Goal: Information Seeking & Learning: Check status

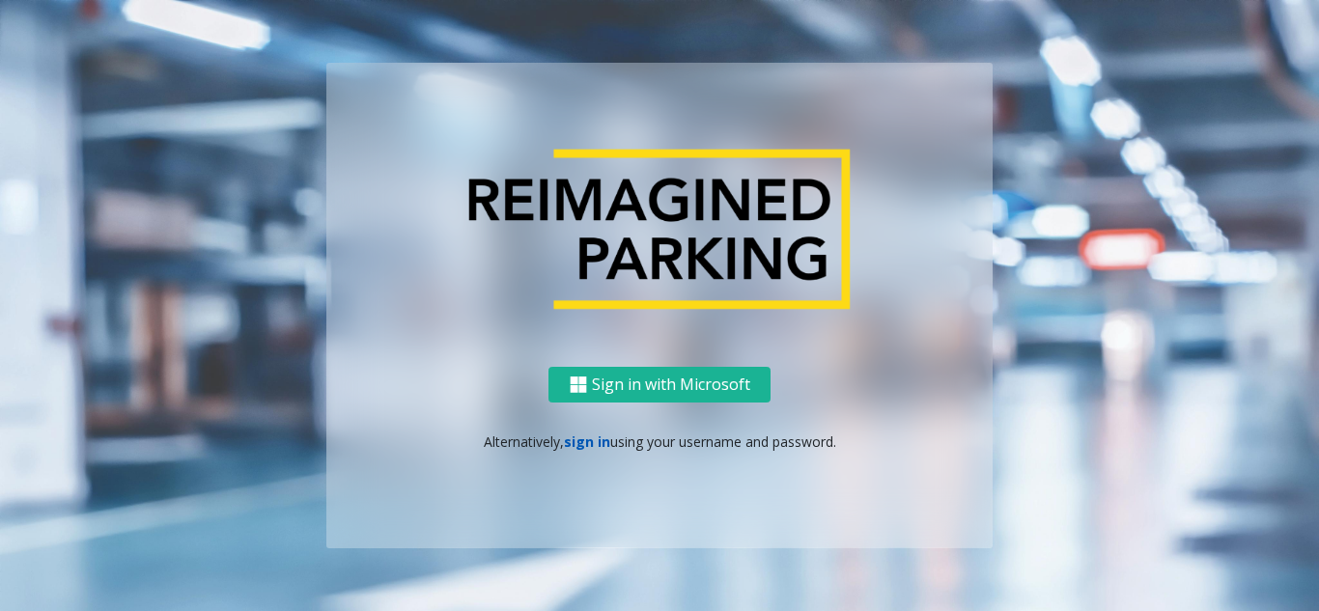
click at [576, 436] on link "sign in" at bounding box center [587, 442] width 46 height 18
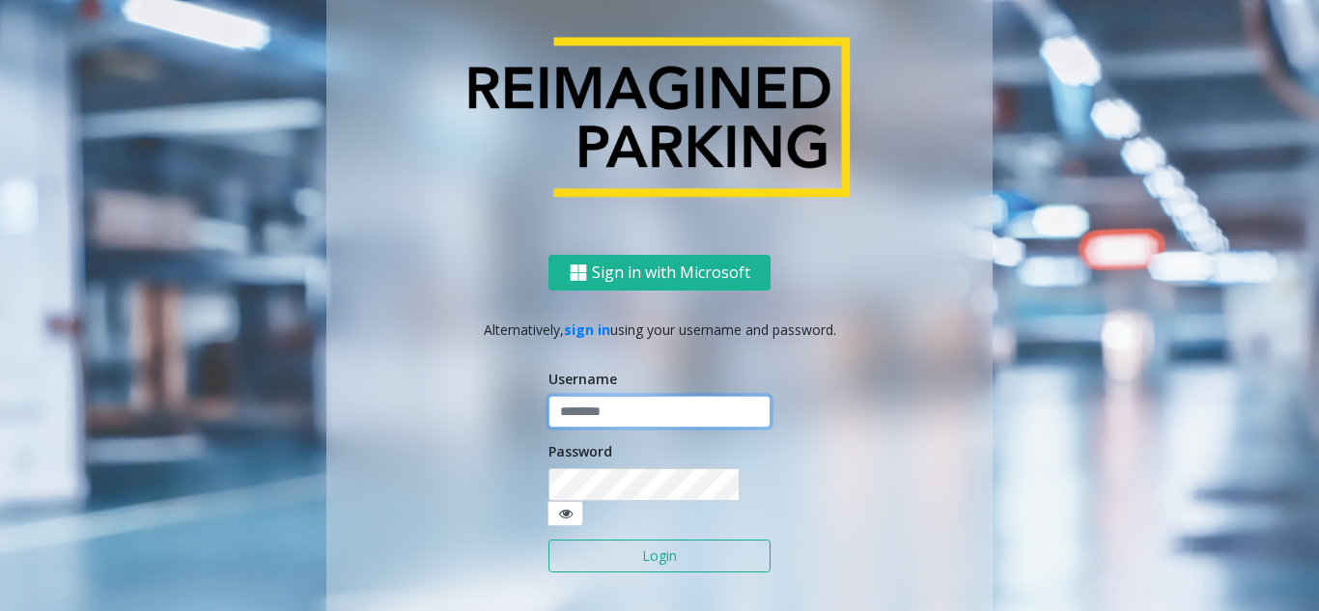
type input "*******"
click at [638, 540] on button "Login" at bounding box center [660, 556] width 222 height 33
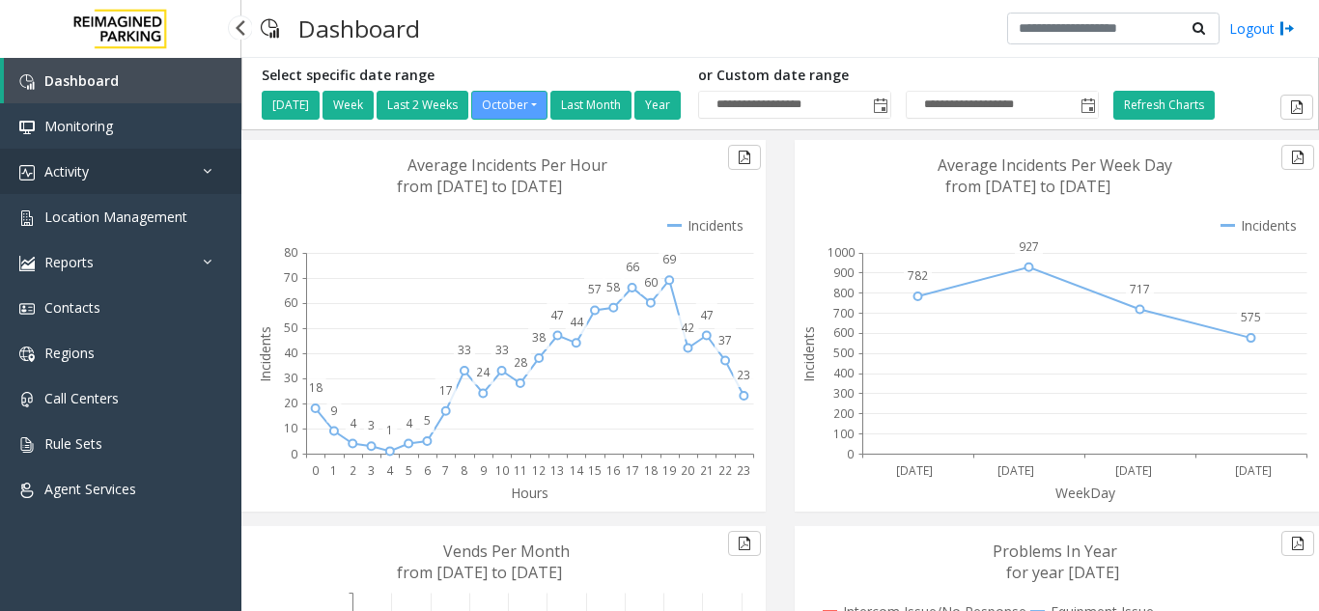
click at [155, 151] on link "Activity" at bounding box center [120, 171] width 241 height 45
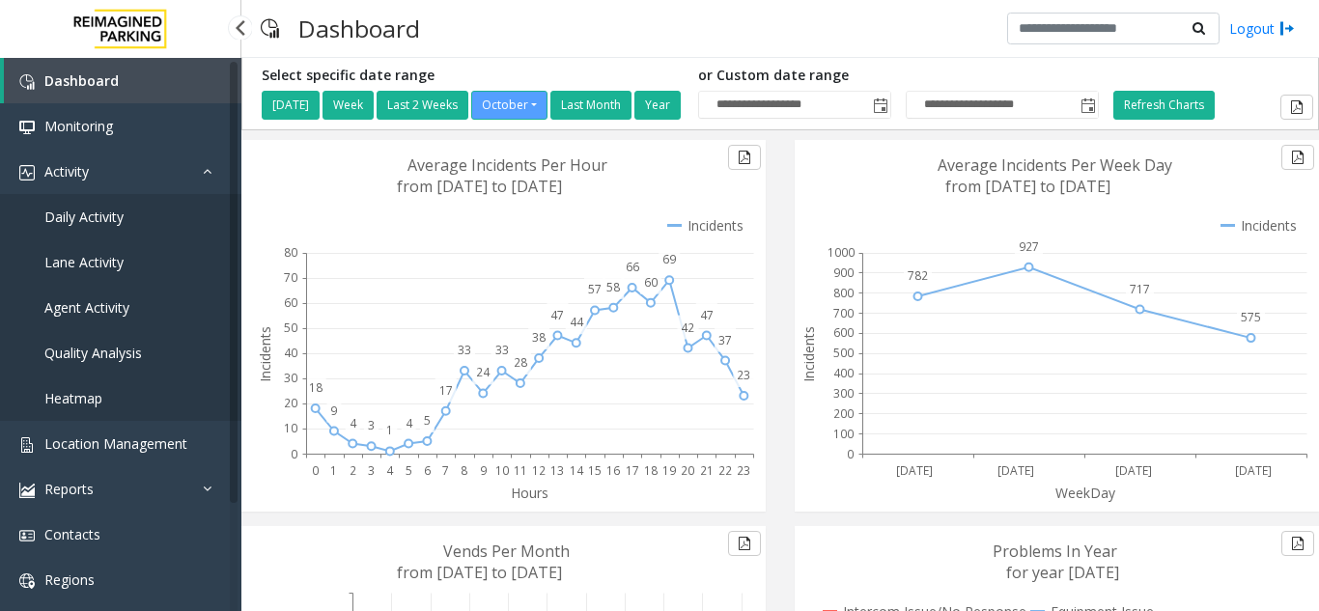
click at [176, 215] on link "Daily Activity" at bounding box center [120, 216] width 241 height 45
click at [130, 209] on link "Daily Activity" at bounding box center [120, 216] width 241 height 45
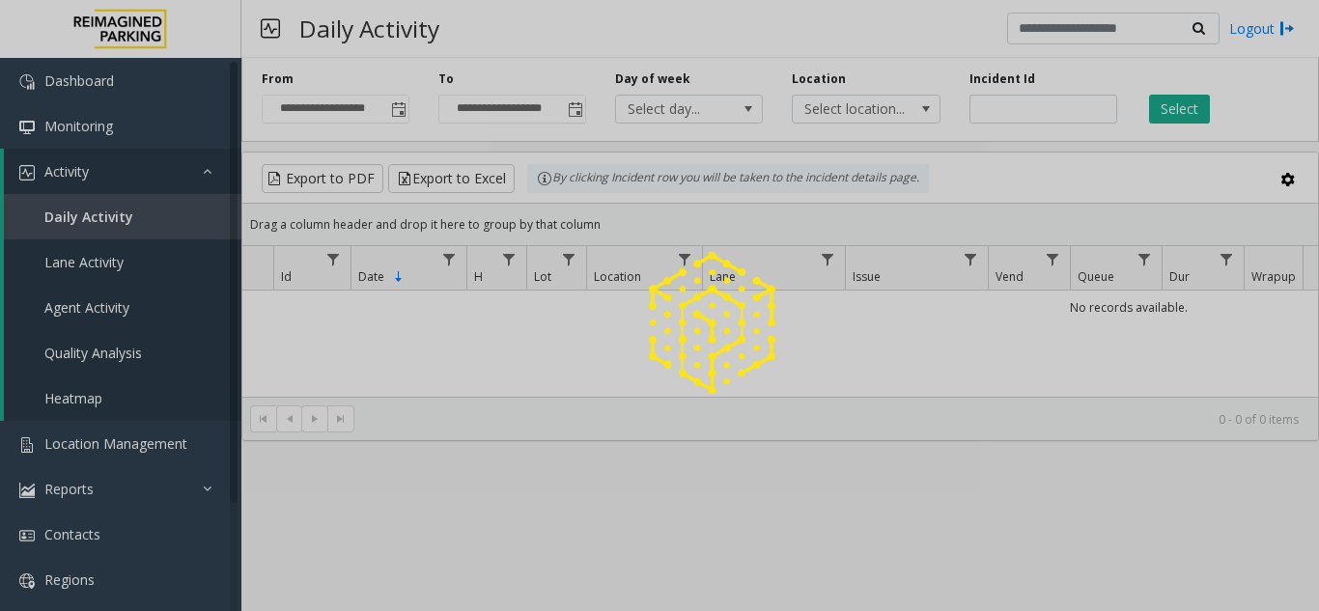
click at [1023, 115] on div at bounding box center [659, 305] width 1319 height 611
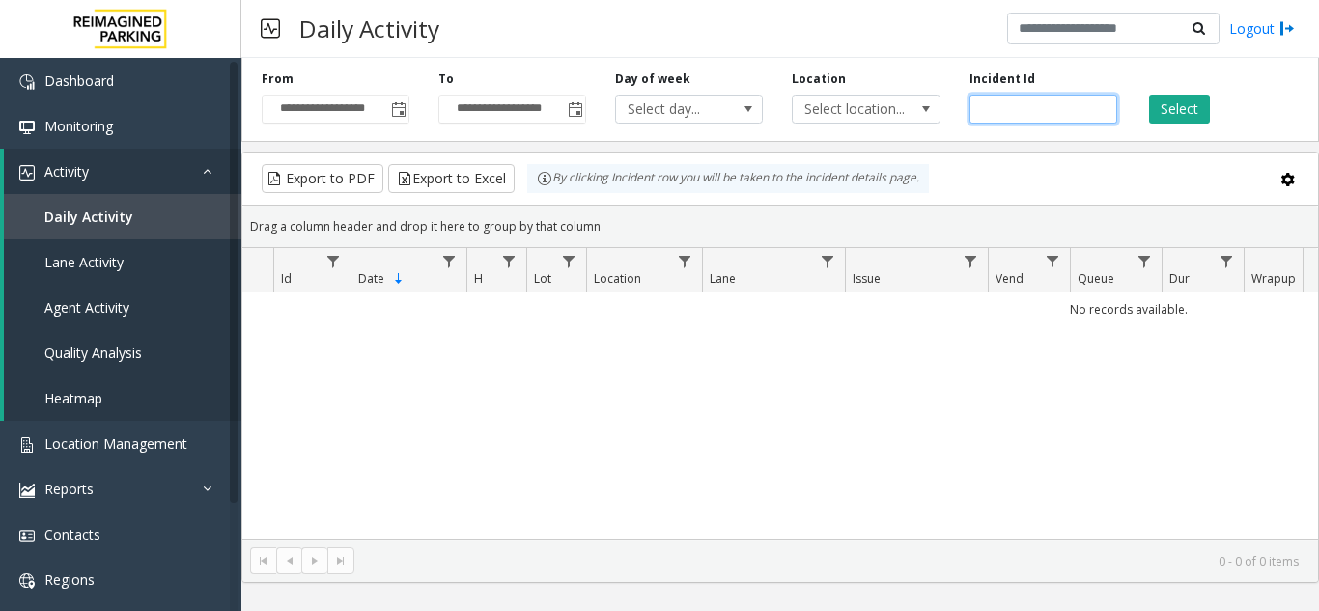
click at [1023, 115] on input "number" at bounding box center [1044, 109] width 148 height 29
paste input "*******"
type input "*******"
click at [1179, 94] on div "Select" at bounding box center [1220, 97] width 177 height 53
click at [1160, 109] on button "Select" at bounding box center [1179, 109] width 61 height 29
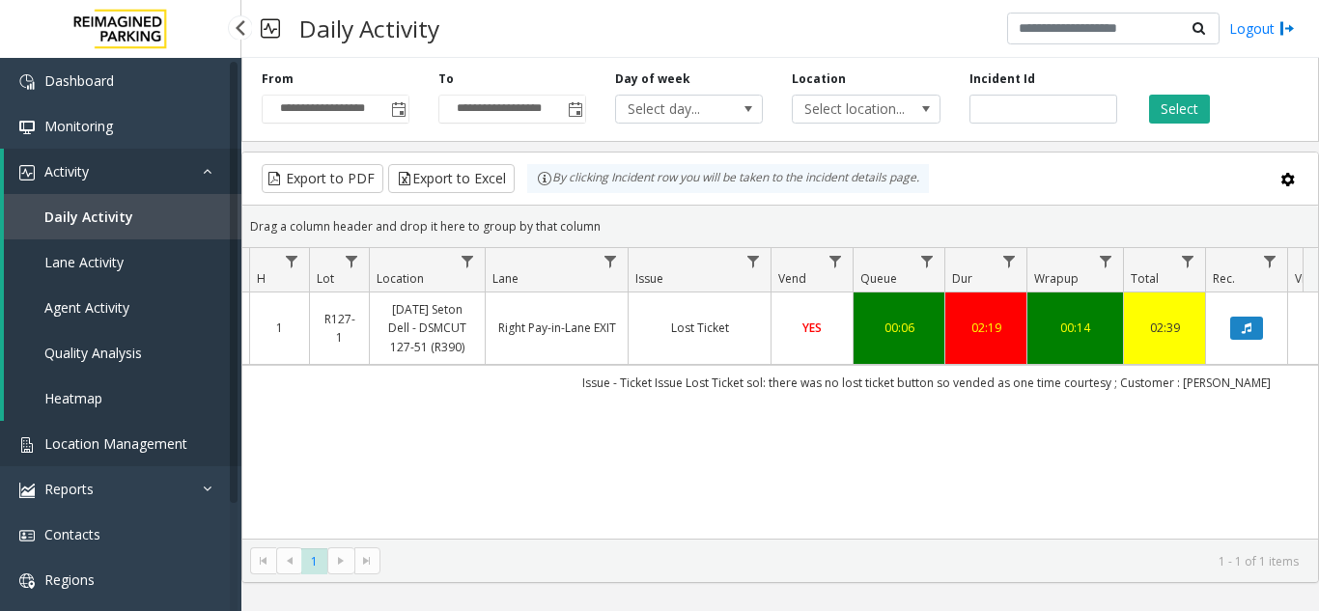
click at [109, 440] on span "Location Management" at bounding box center [115, 444] width 143 height 18
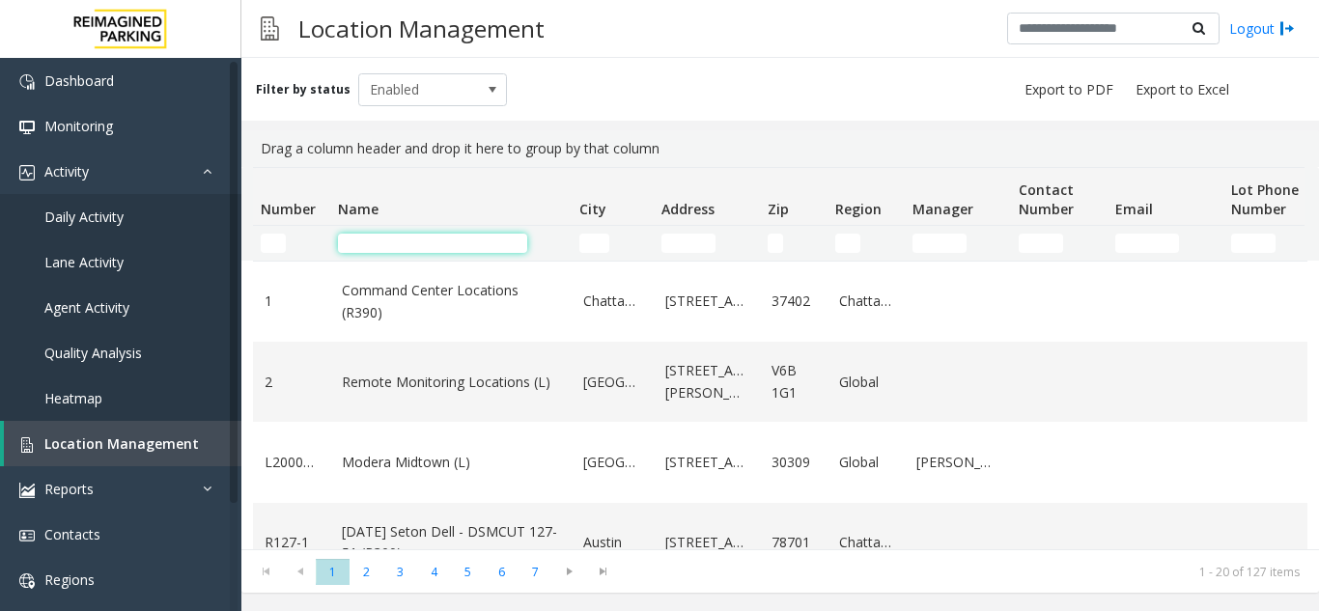
click at [406, 236] on input "Name Filter" at bounding box center [432, 243] width 189 height 19
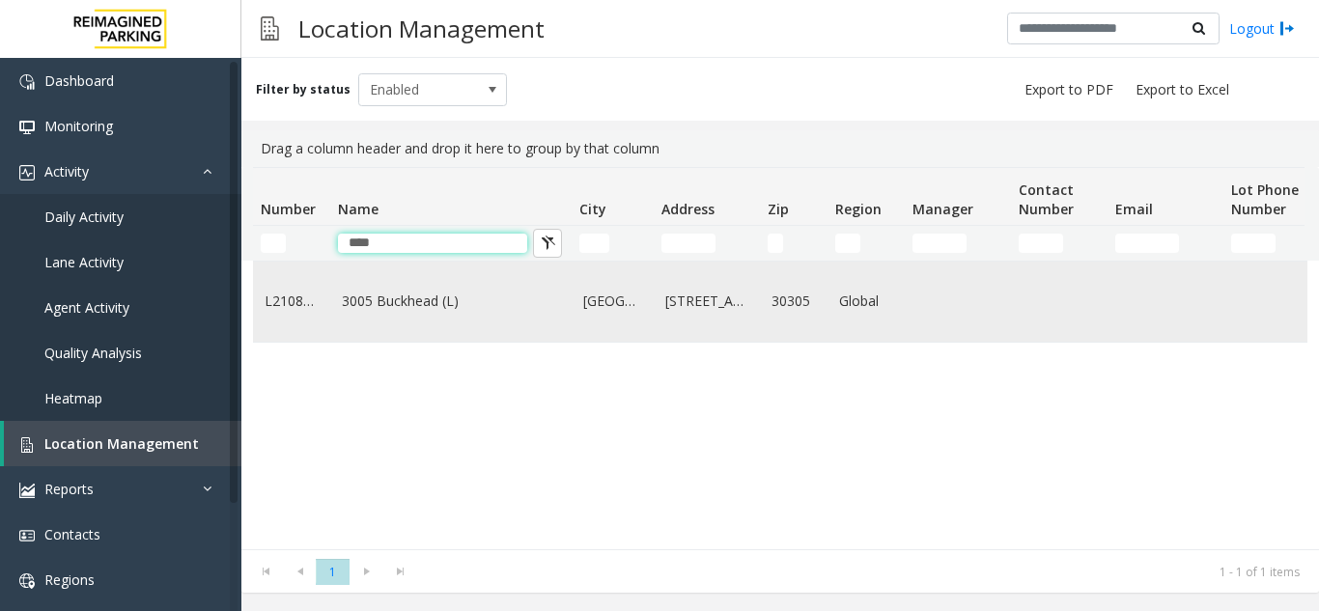
type input "****"
click at [397, 340] on td "3005 Buckhead (L)" at bounding box center [450, 302] width 241 height 80
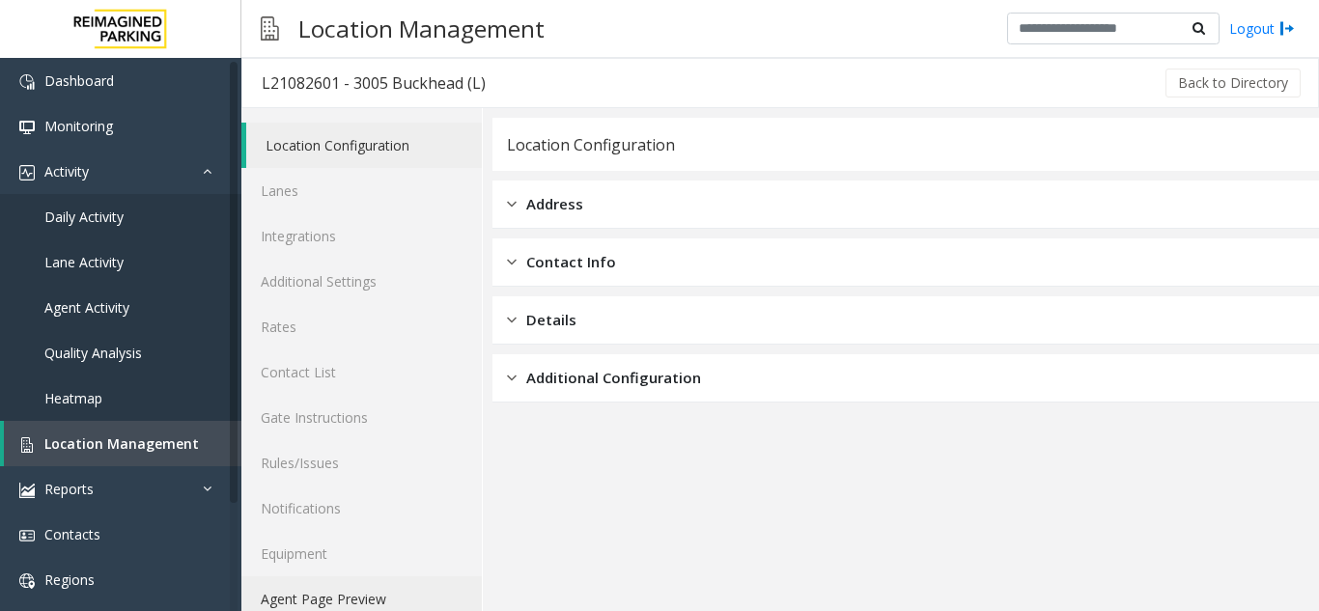
click at [418, 592] on link "Agent Page Preview" at bounding box center [361, 599] width 240 height 45
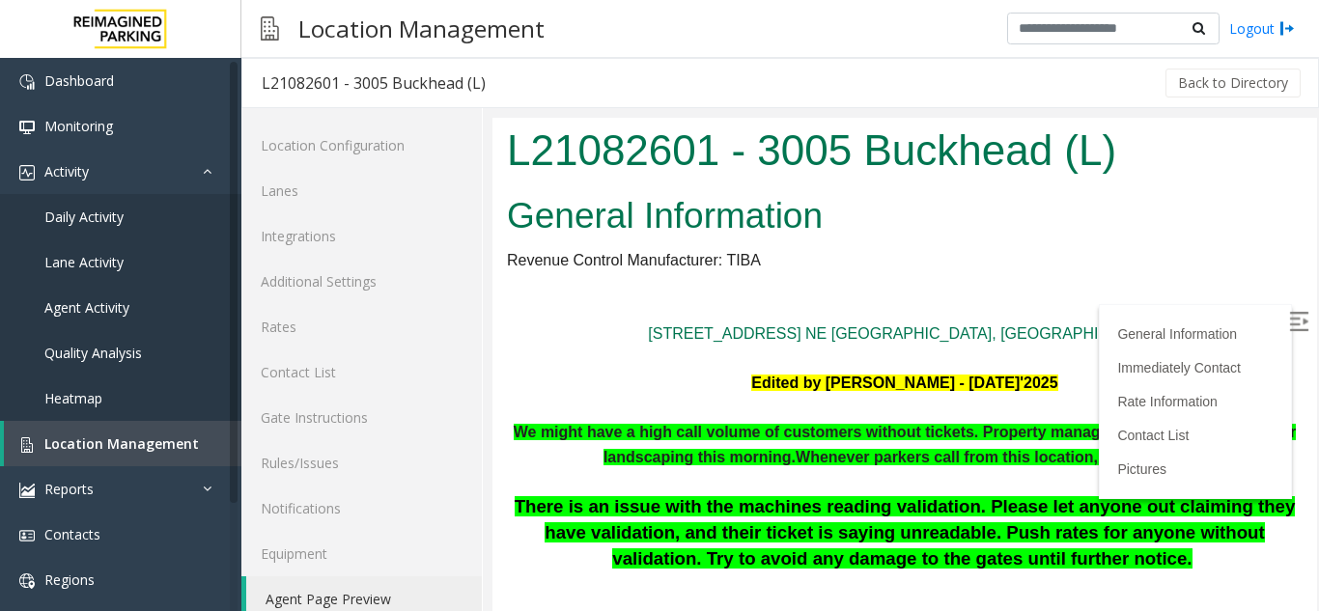
click at [1289, 323] on img at bounding box center [1298, 321] width 19 height 19
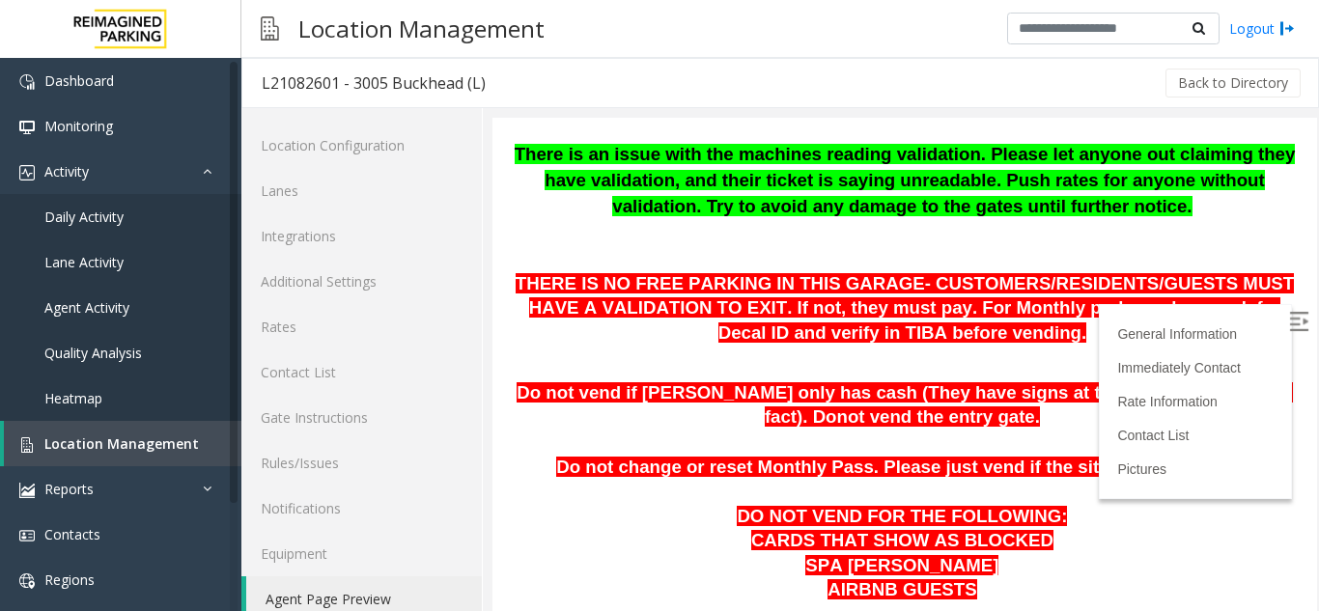
scroll to position [386, 0]
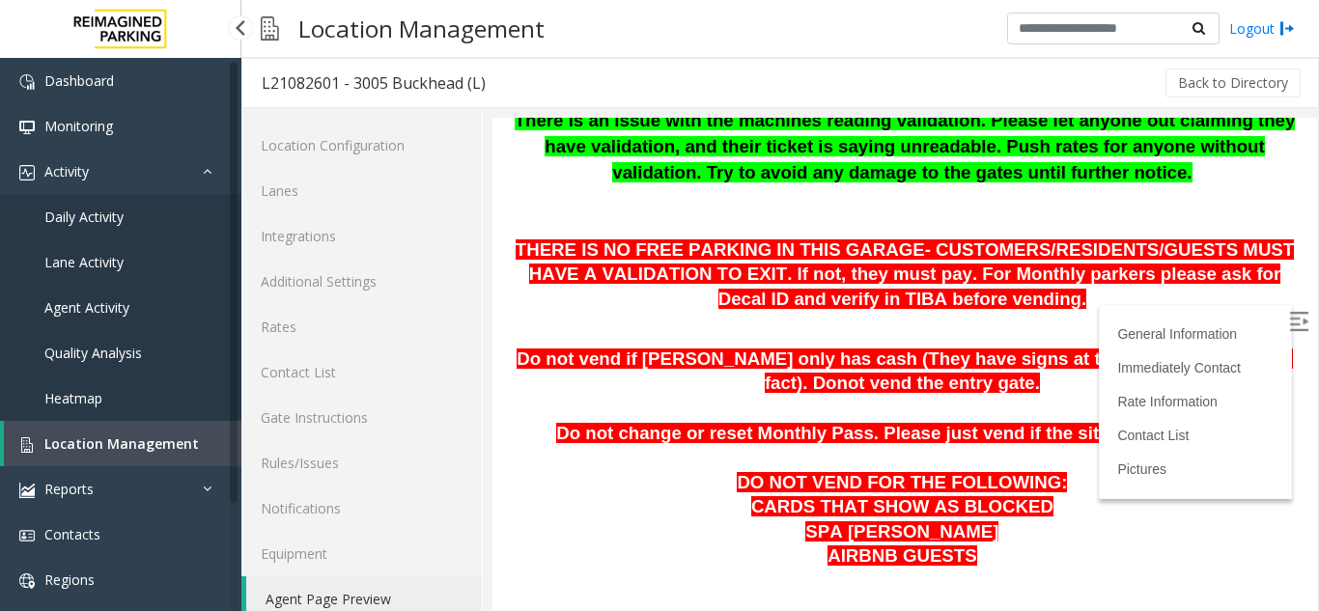
click at [90, 456] on link "Location Management" at bounding box center [123, 443] width 238 height 45
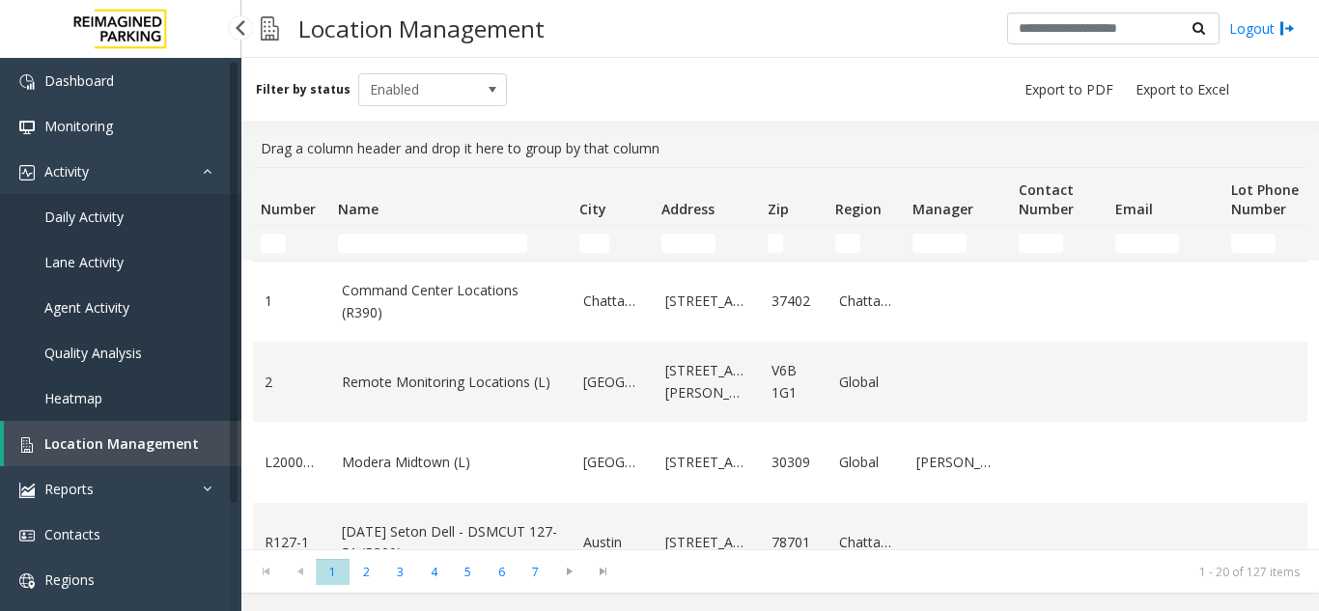
click at [128, 211] on link "Daily Activity" at bounding box center [120, 216] width 241 height 45
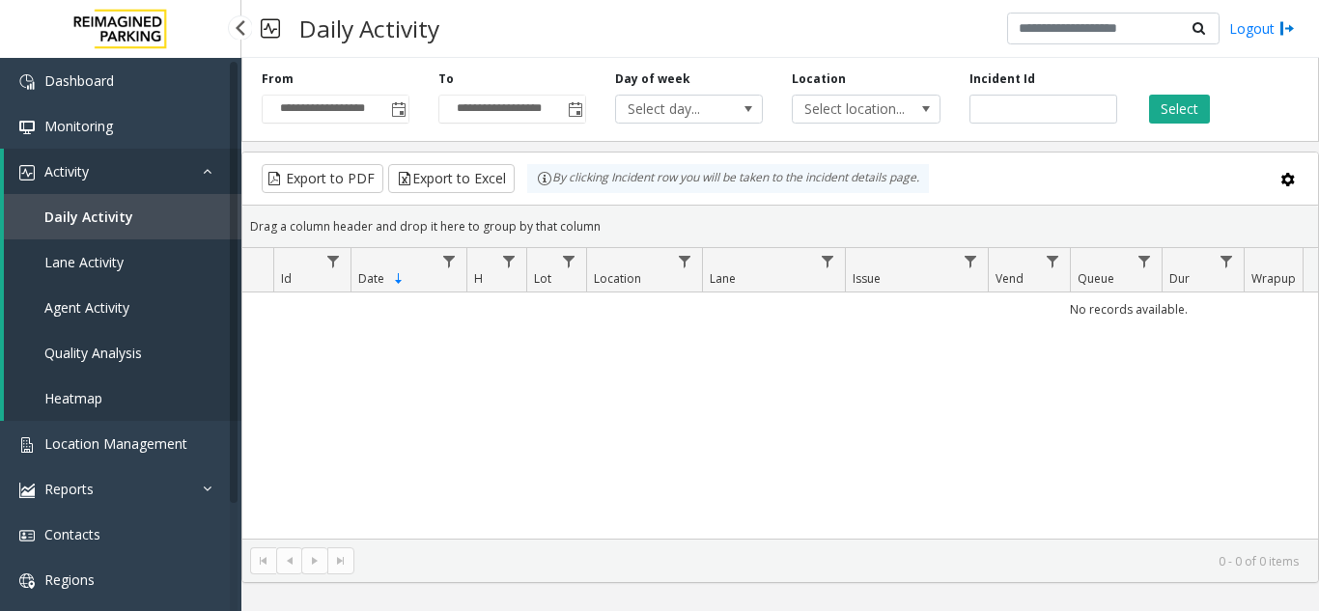
click at [184, 414] on link "Heatmap" at bounding box center [123, 398] width 238 height 45
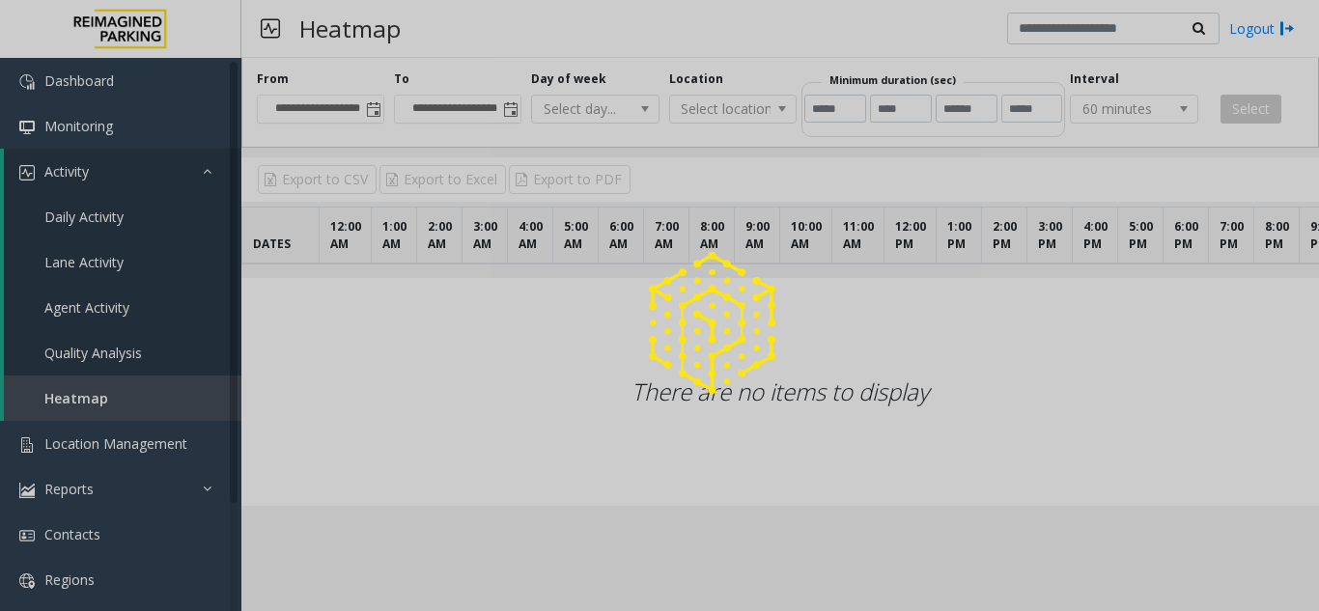
click at [184, 414] on div at bounding box center [659, 305] width 1319 height 611
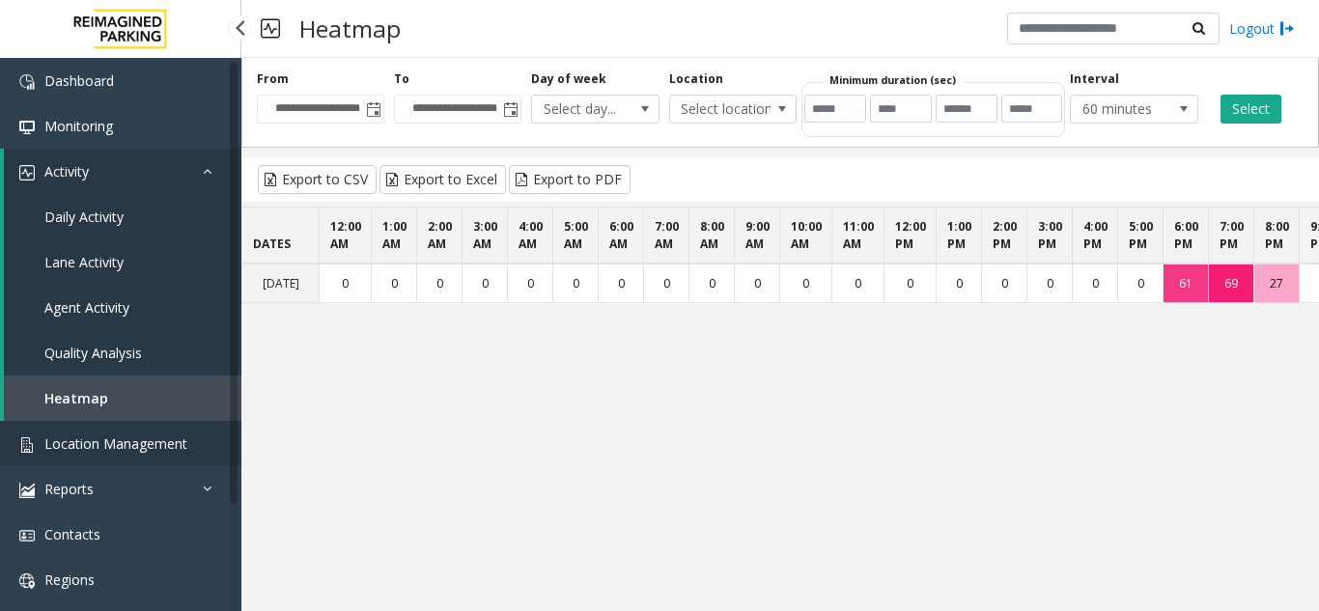
click at [139, 443] on span "Location Management" at bounding box center [115, 444] width 143 height 18
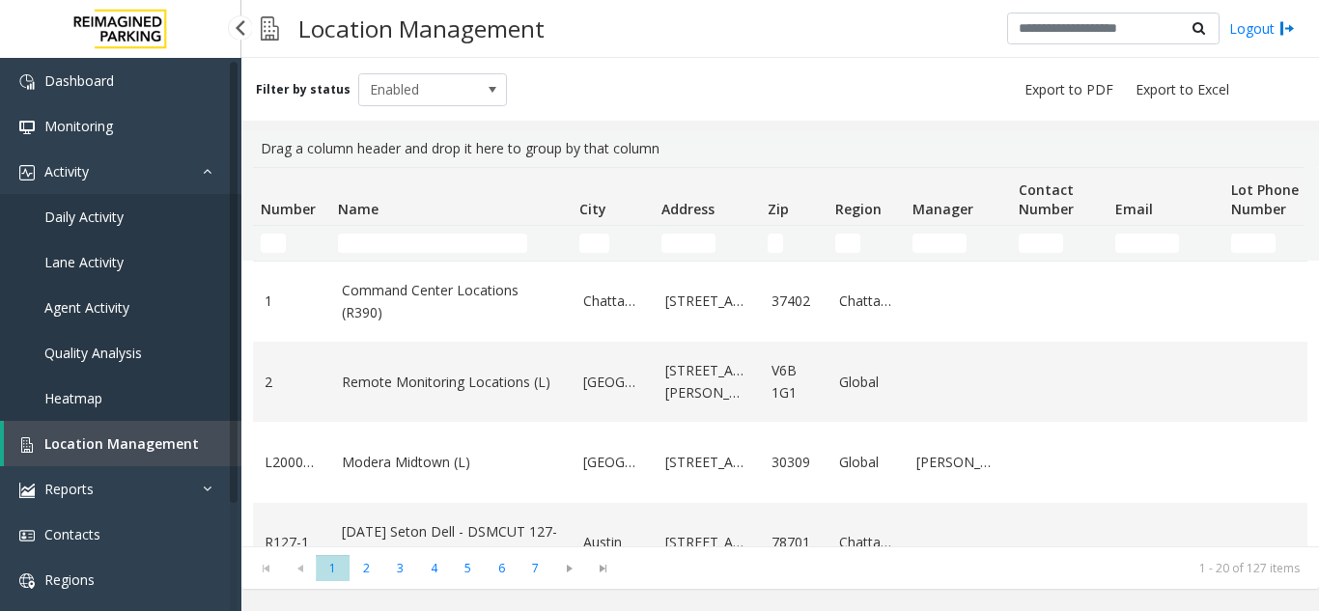
click at [154, 226] on link "Daily Activity" at bounding box center [120, 216] width 241 height 45
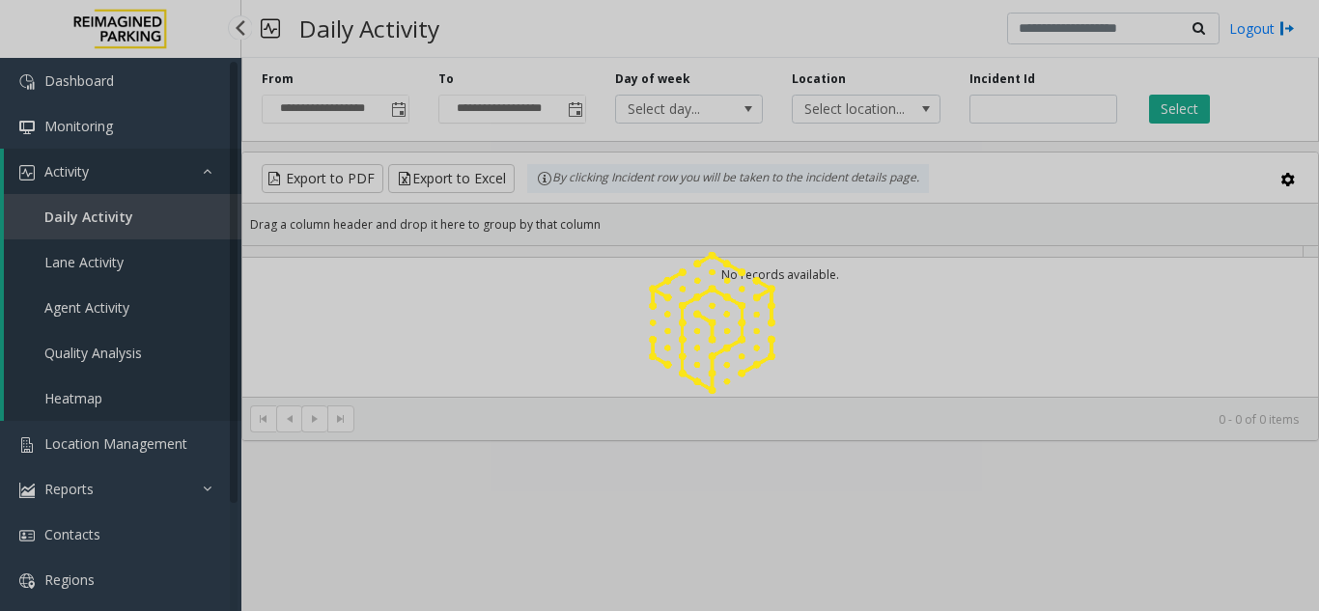
click at [154, 226] on div at bounding box center [659, 305] width 1319 height 611
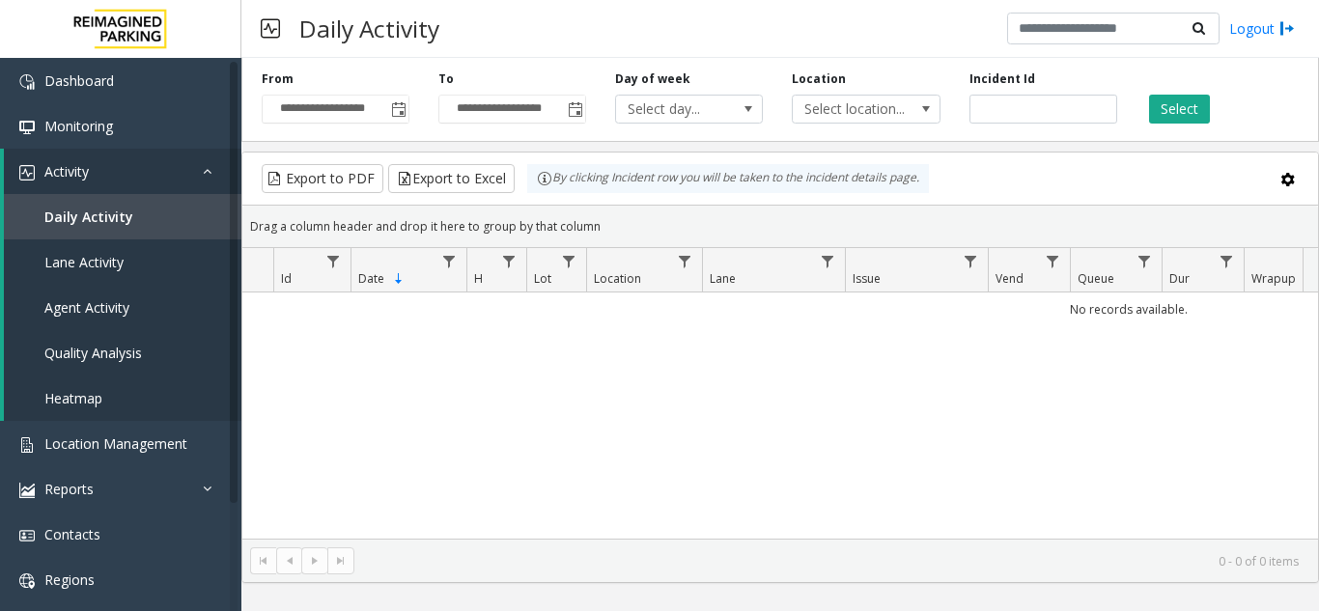
click at [402, 112] on span "Toggle popup" at bounding box center [398, 109] width 15 height 15
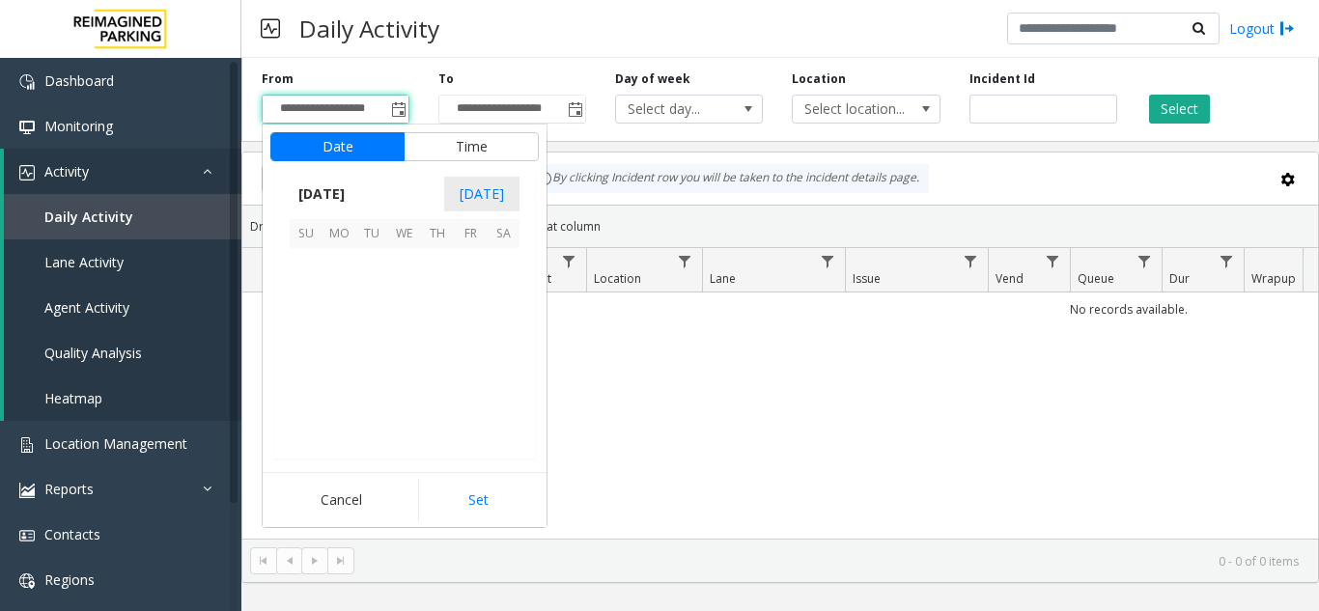
scroll to position [346865, 0]
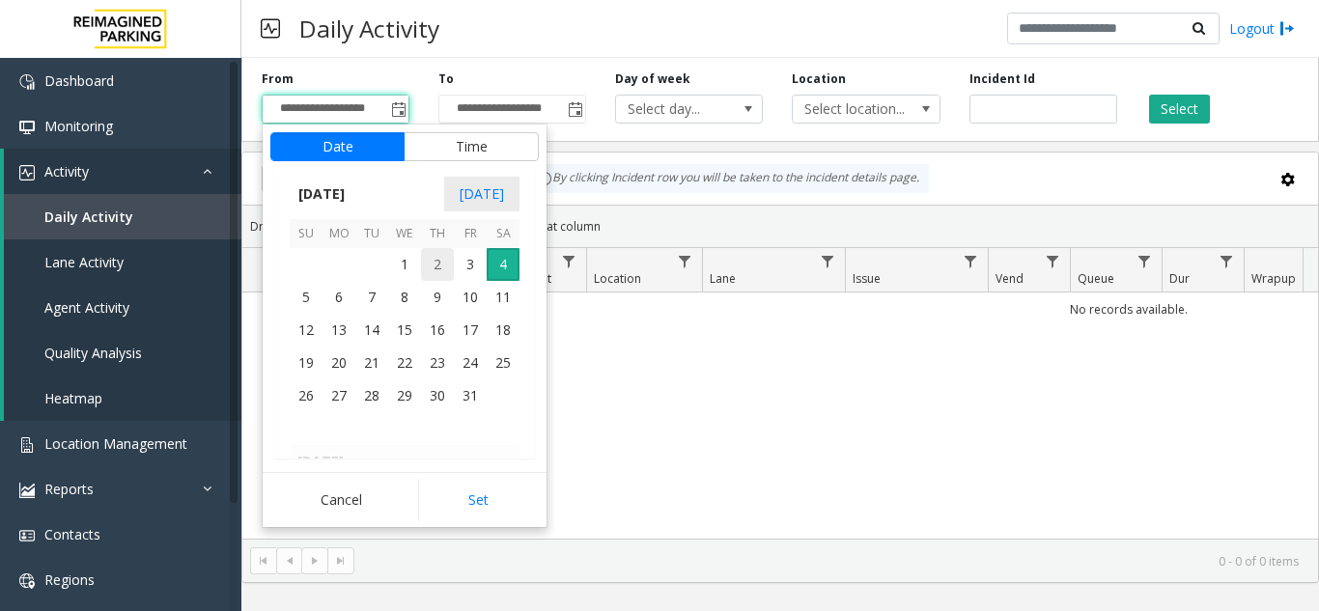
click at [430, 254] on span "2" at bounding box center [437, 264] width 33 height 33
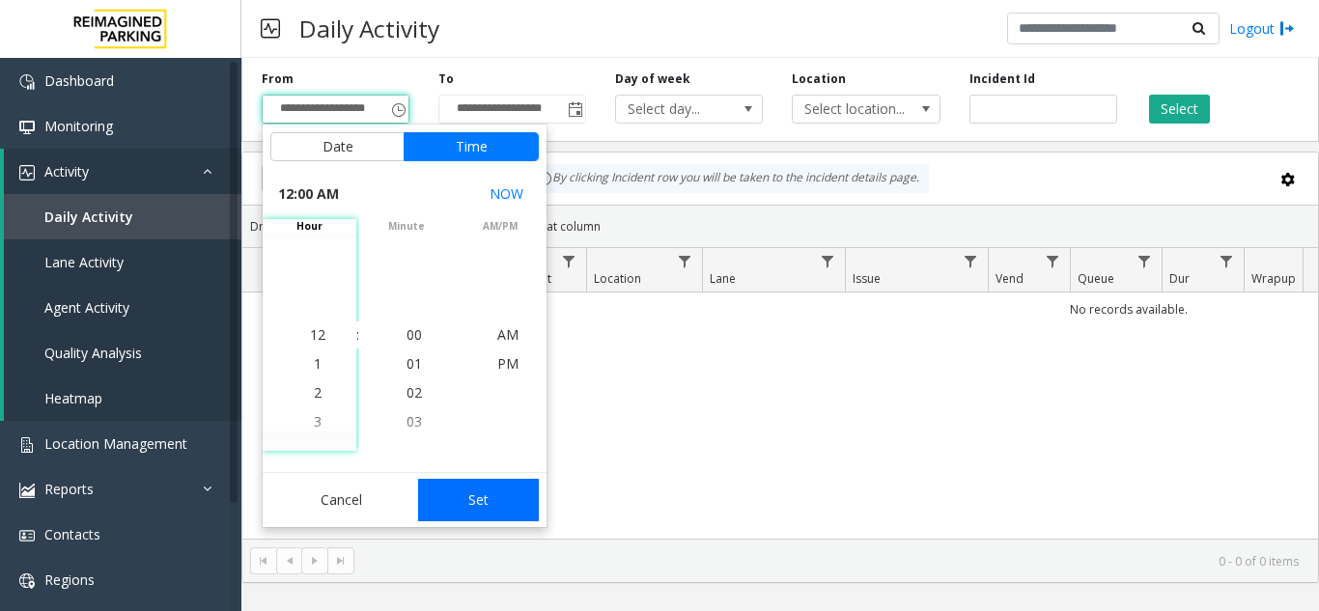
click at [490, 505] on button "Set" at bounding box center [479, 500] width 122 height 42
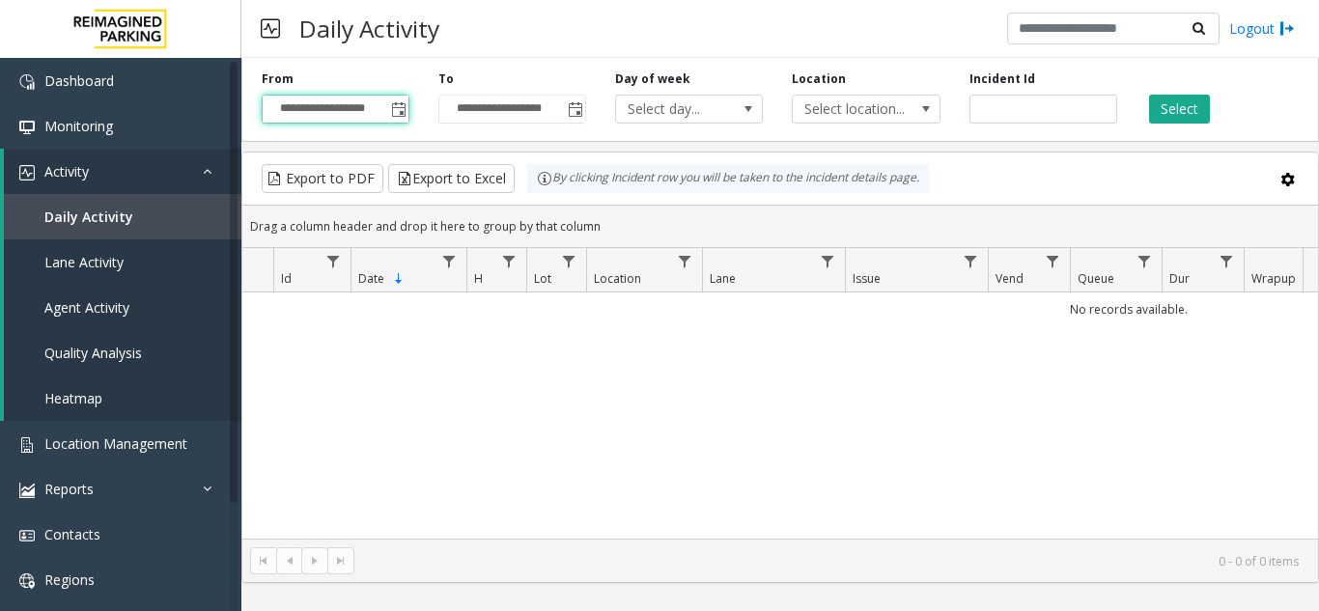
type input "**********"
click at [1193, 90] on div "Select" at bounding box center [1220, 97] width 177 height 53
click at [1187, 102] on button "Select" at bounding box center [1179, 109] width 61 height 29
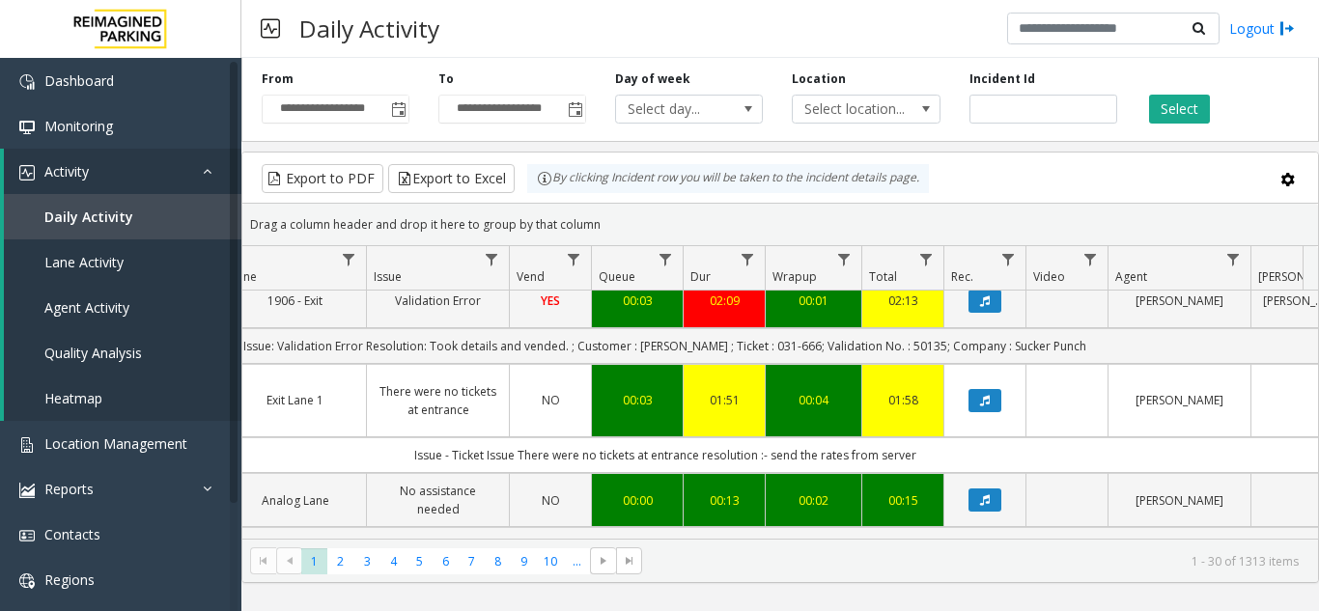
scroll to position [1256, 479]
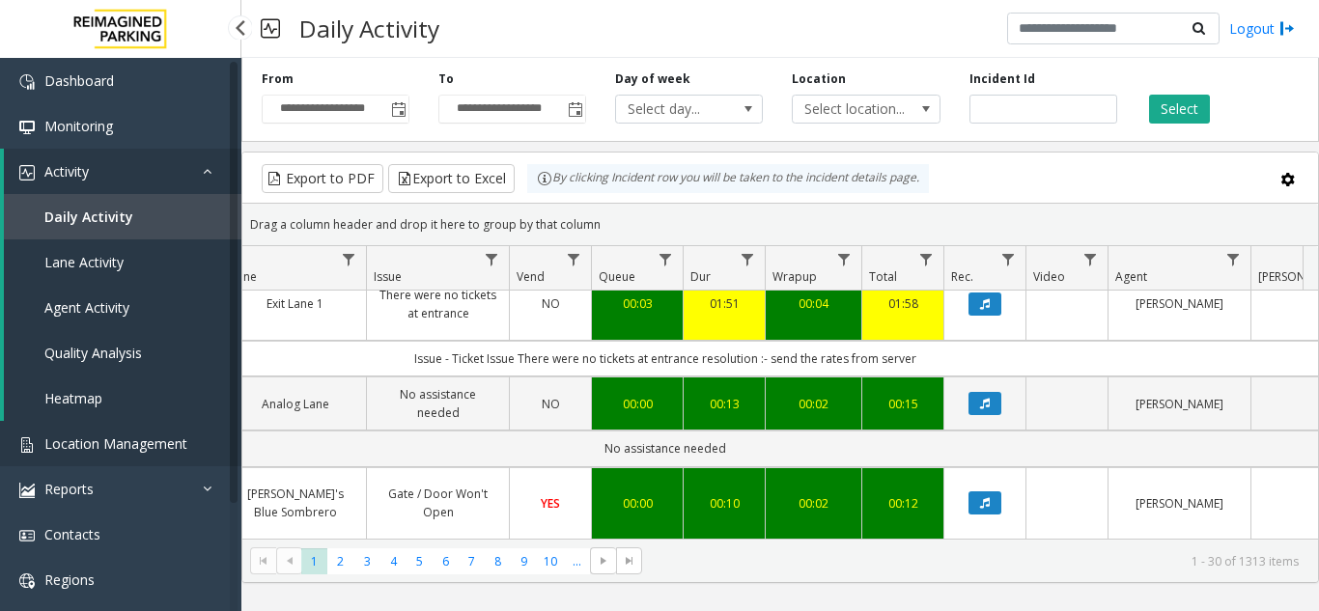
click at [166, 438] on span "Location Management" at bounding box center [115, 444] width 143 height 18
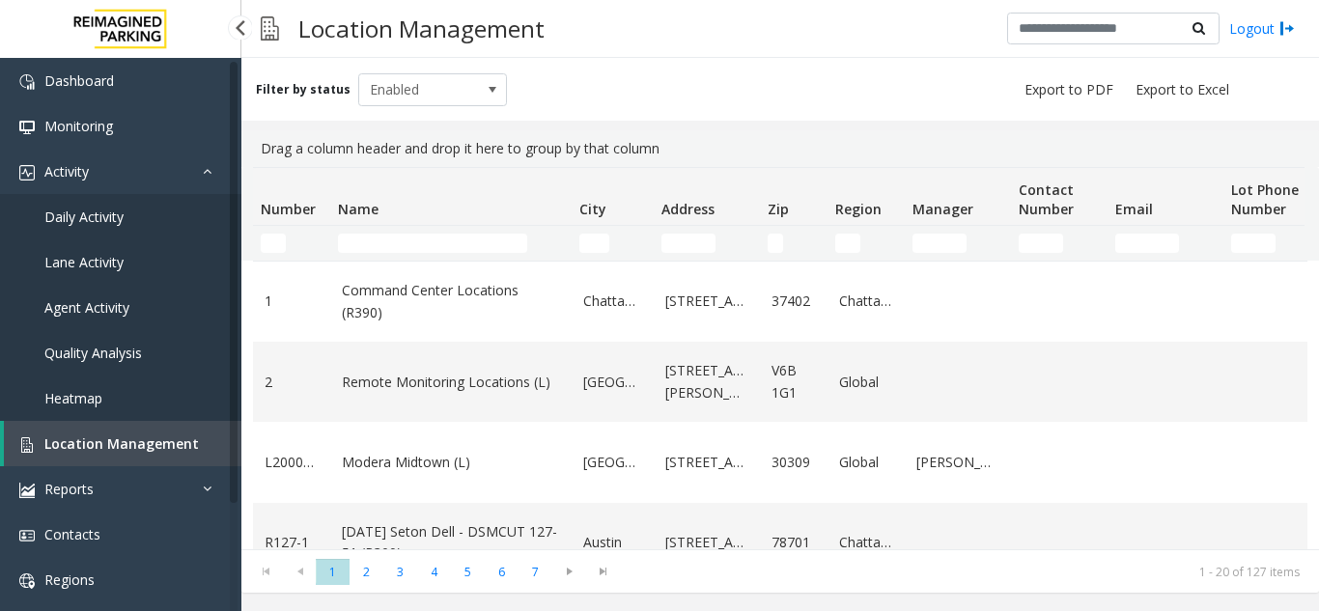
click at [195, 210] on link "Daily Activity" at bounding box center [120, 216] width 241 height 45
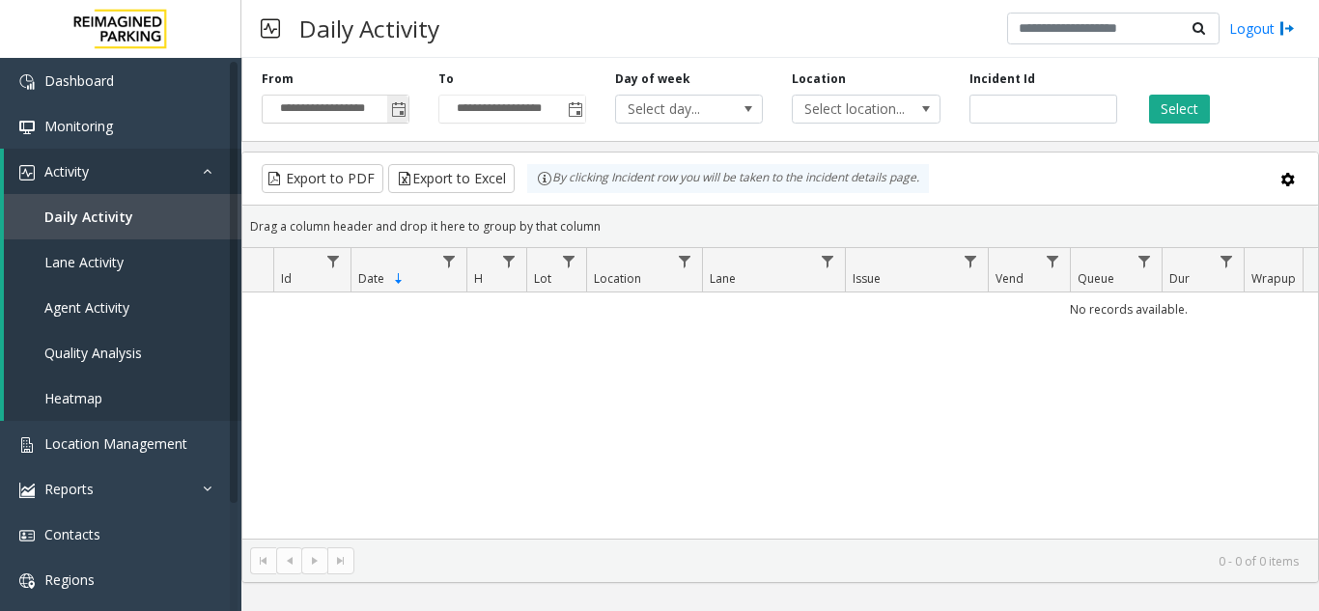
click at [399, 117] on span "Toggle popup" at bounding box center [398, 109] width 15 height 15
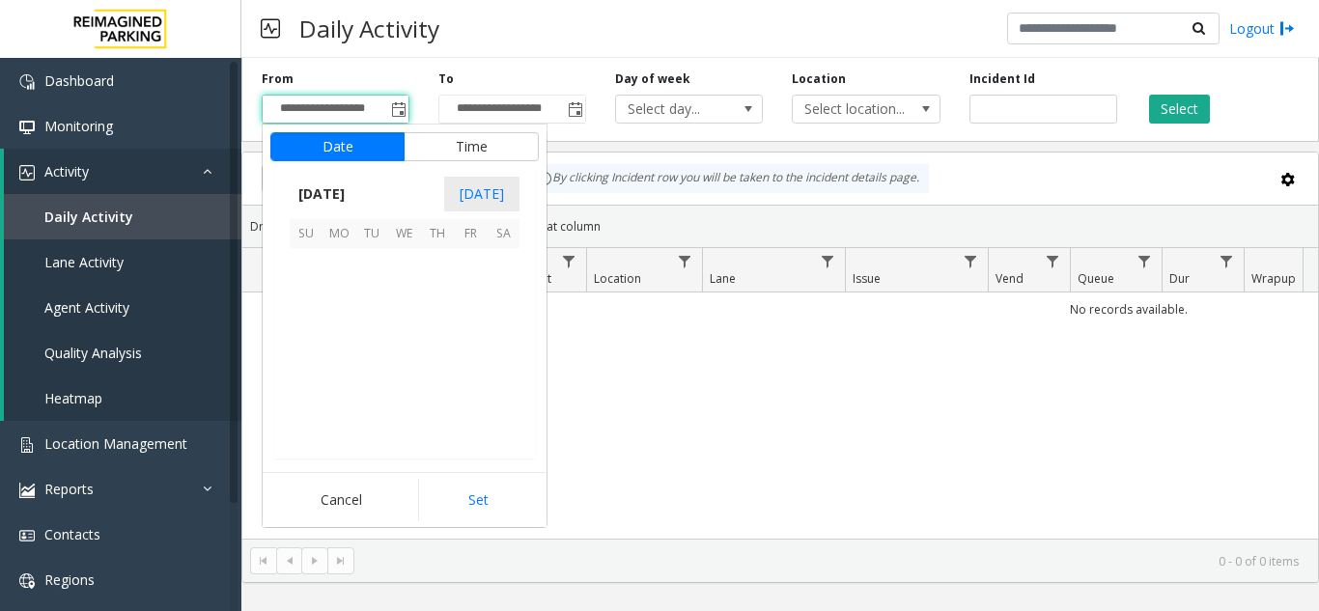
scroll to position [346865, 0]
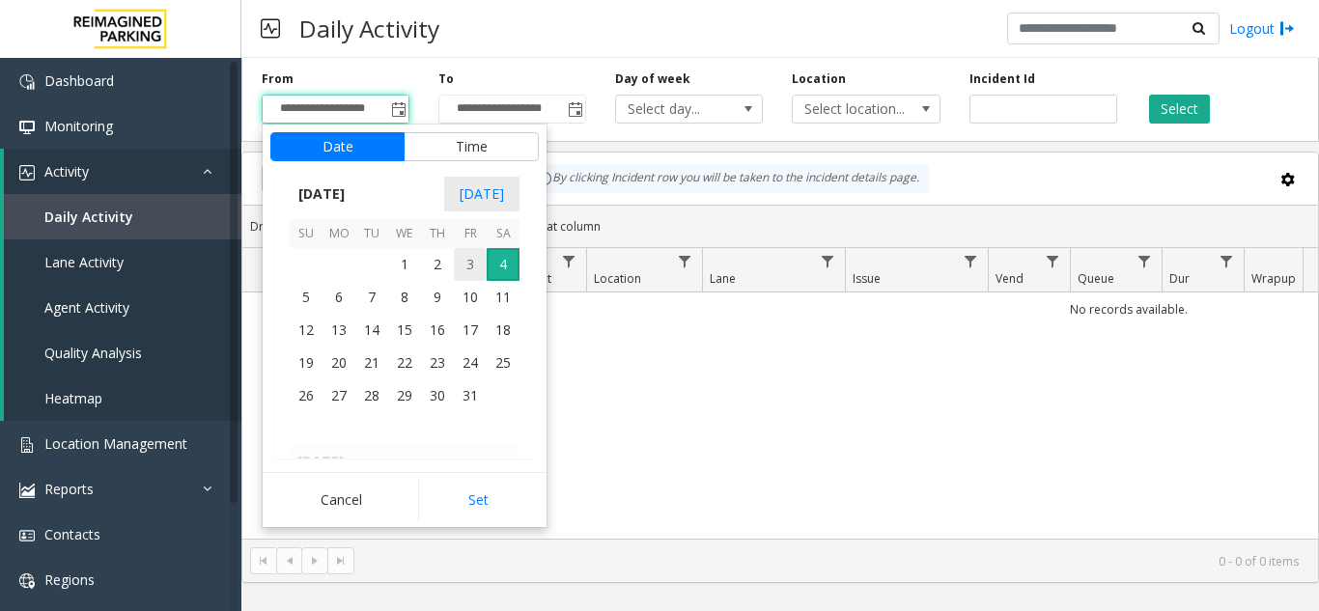
click at [465, 270] on span "3" at bounding box center [470, 264] width 33 height 33
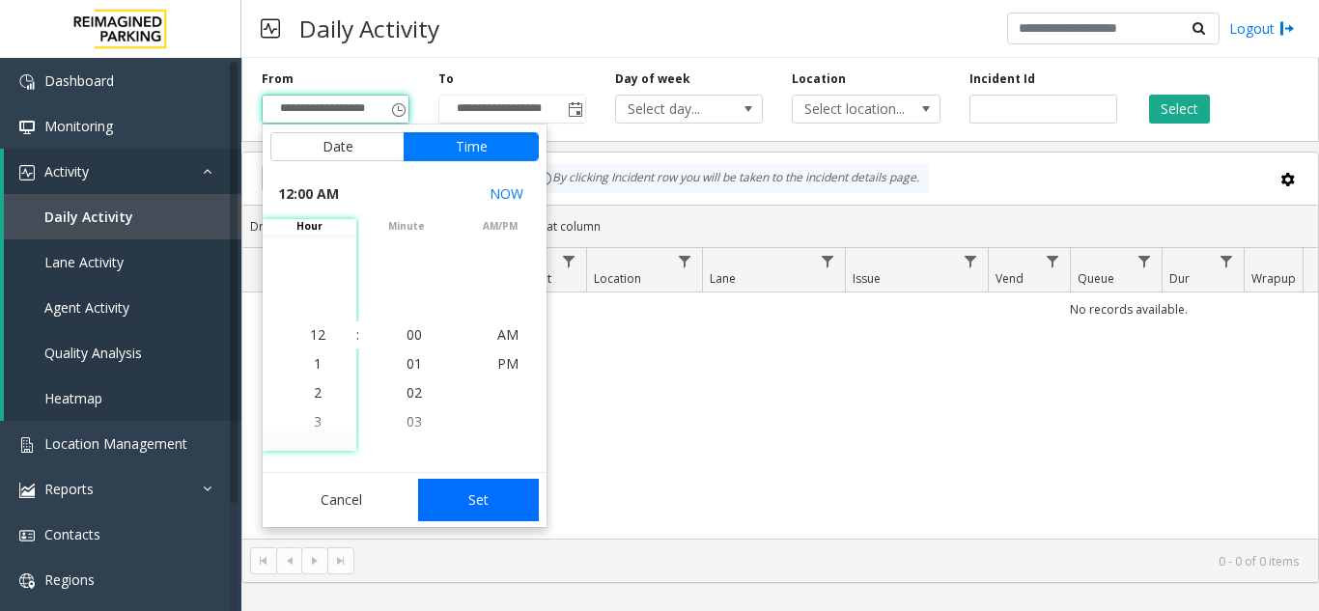
drag, startPoint x: 493, startPoint y: 494, endPoint x: 576, endPoint y: 478, distance: 84.5
click at [517, 493] on button "Set" at bounding box center [479, 500] width 122 height 42
type input "**********"
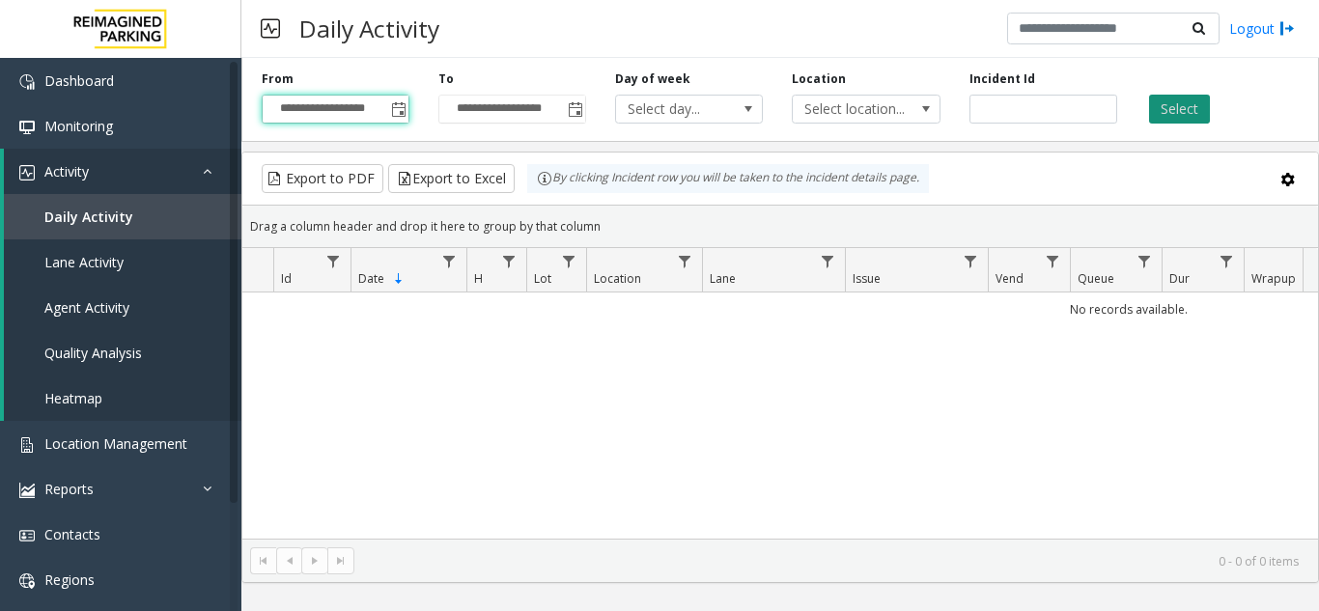
click at [1195, 96] on button "Select" at bounding box center [1179, 109] width 61 height 29
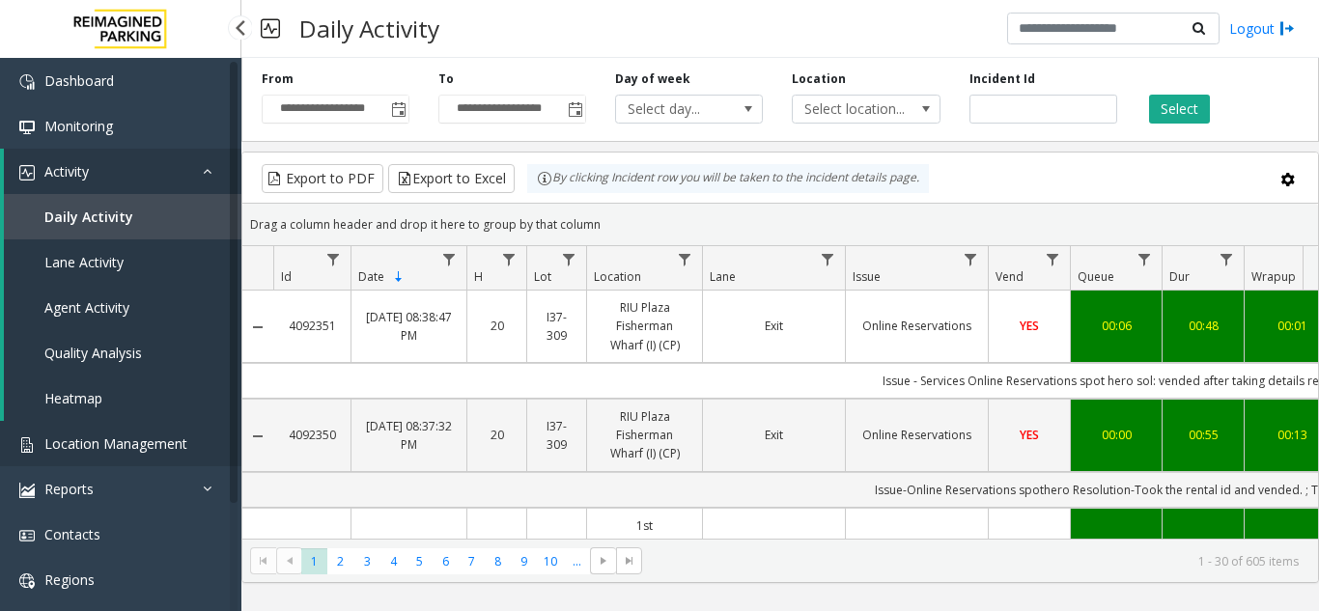
click at [136, 441] on span "Location Management" at bounding box center [115, 444] width 143 height 18
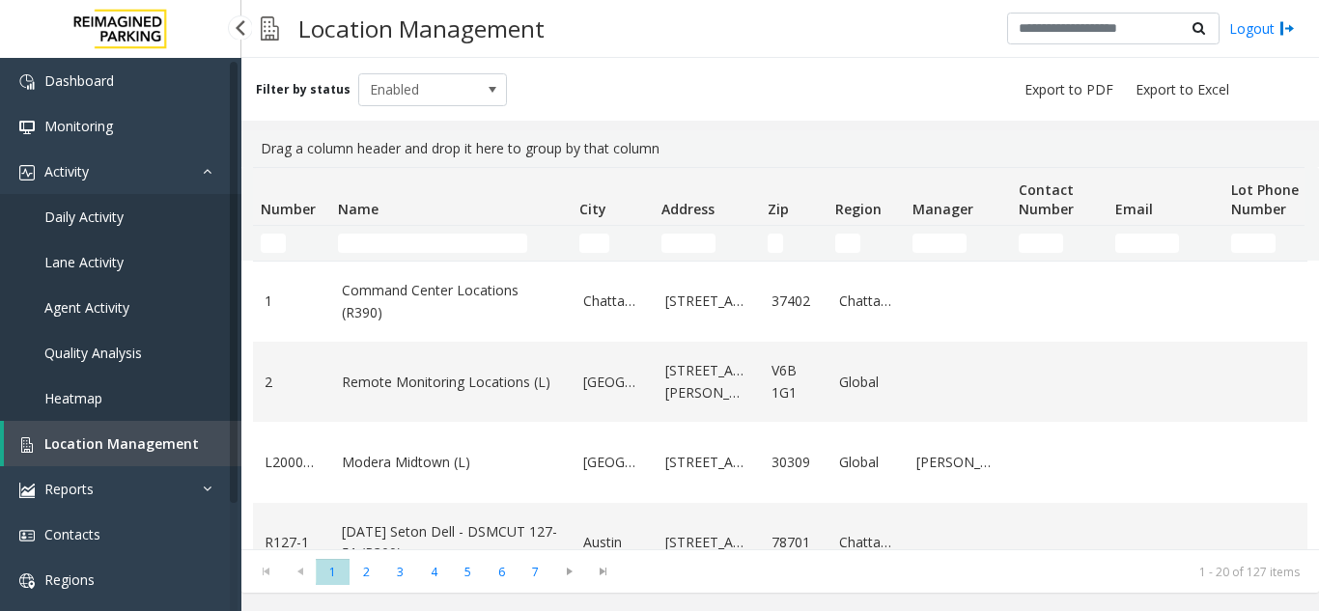
click at [69, 196] on link "Daily Activity" at bounding box center [120, 216] width 241 height 45
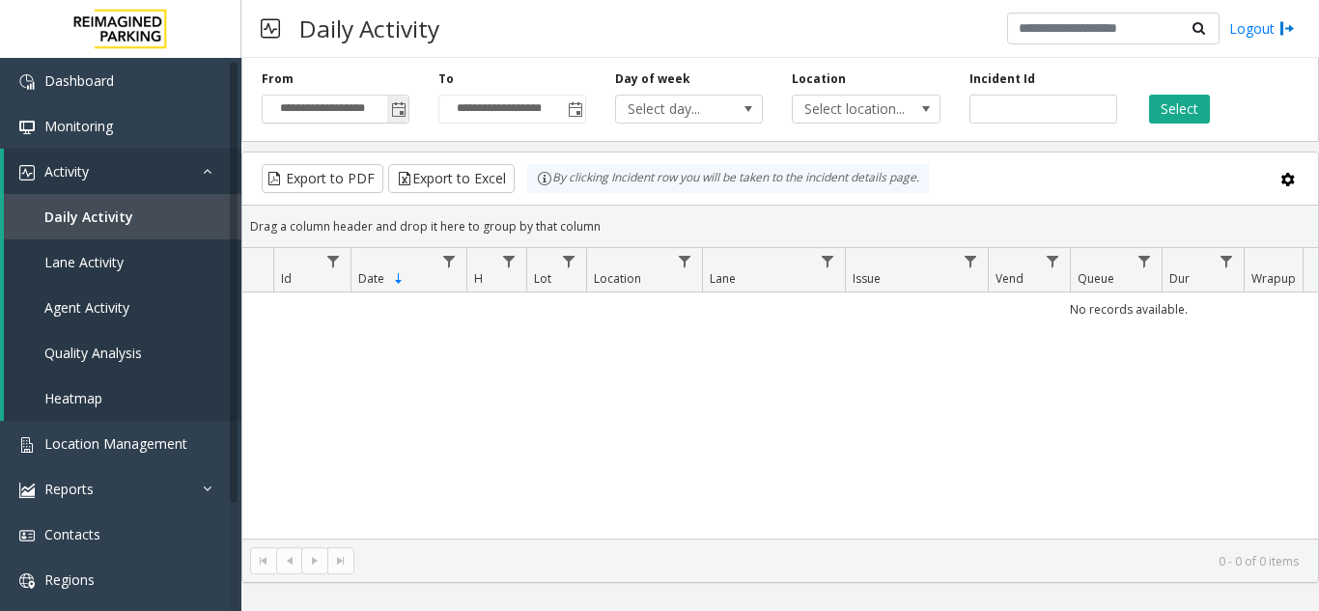
click at [395, 121] on span "Toggle popup" at bounding box center [397, 109] width 21 height 31
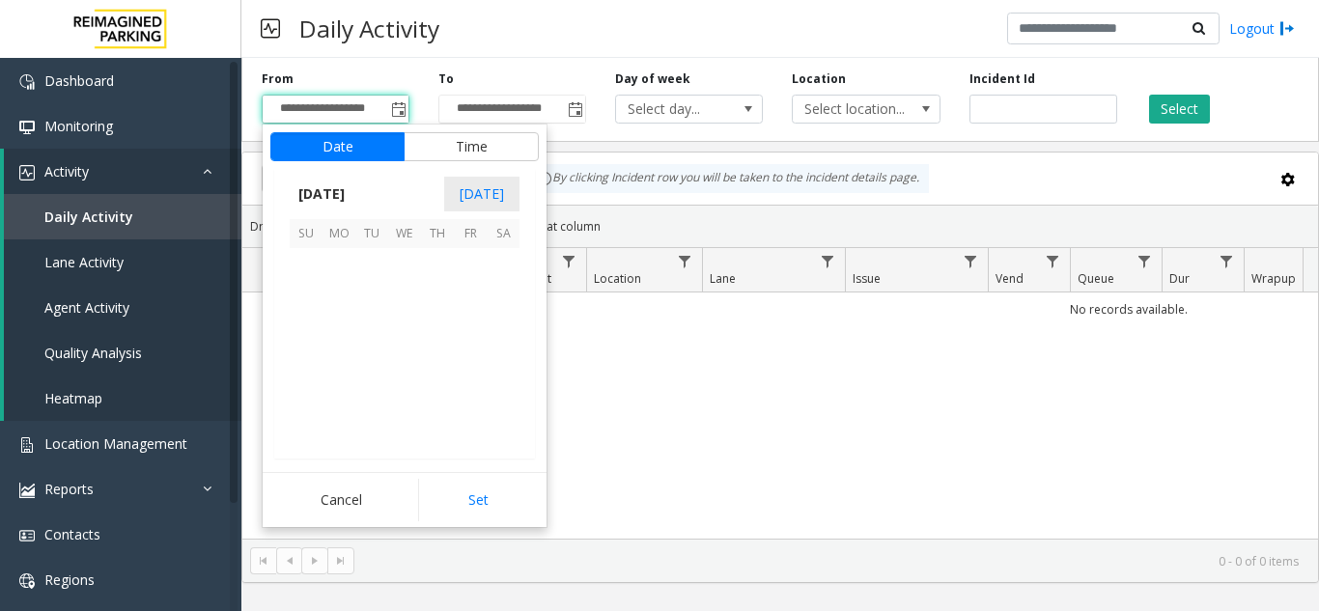
scroll to position [346865, 0]
drag, startPoint x: 468, startPoint y: 264, endPoint x: 472, endPoint y: 284, distance: 20.6
click at [468, 263] on span "3" at bounding box center [470, 264] width 33 height 33
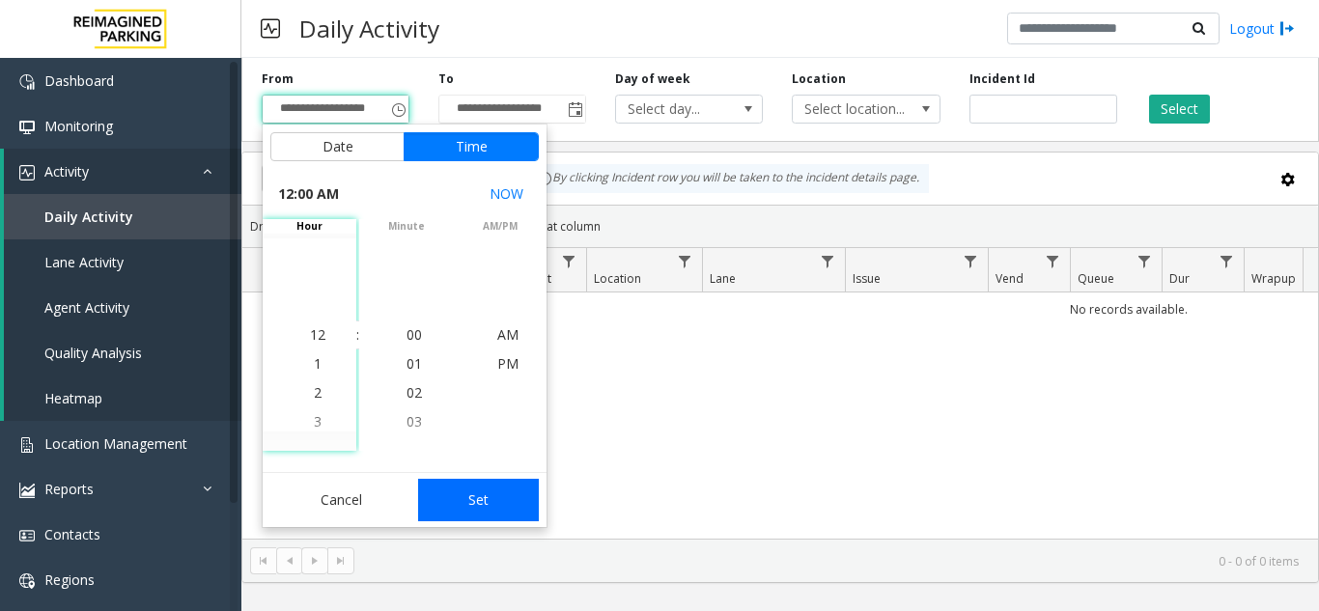
click at [499, 517] on button "Set" at bounding box center [479, 500] width 122 height 42
type input "**********"
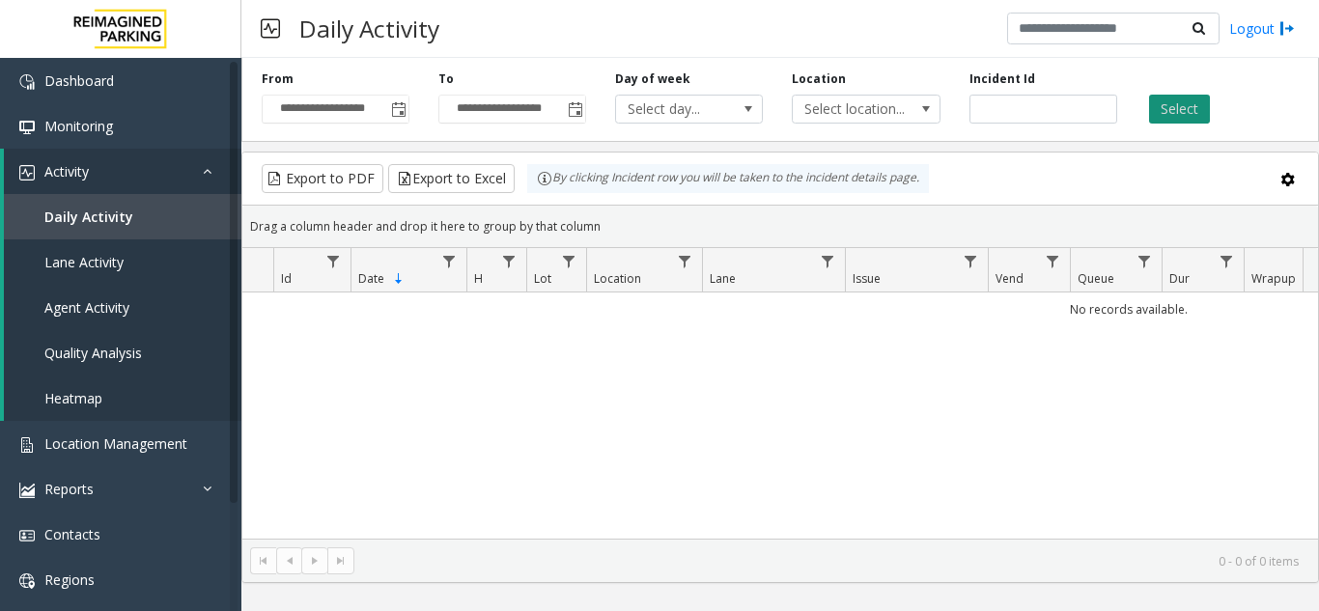
click at [1202, 122] on button "Select" at bounding box center [1179, 109] width 61 height 29
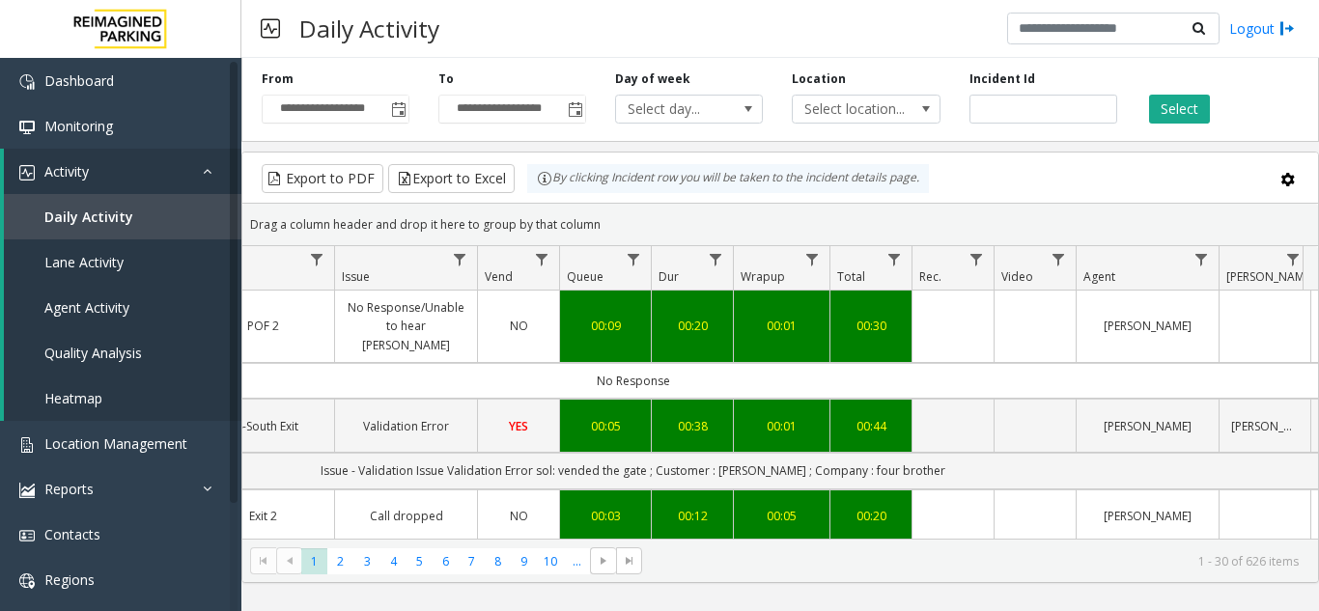
scroll to position [0, 514]
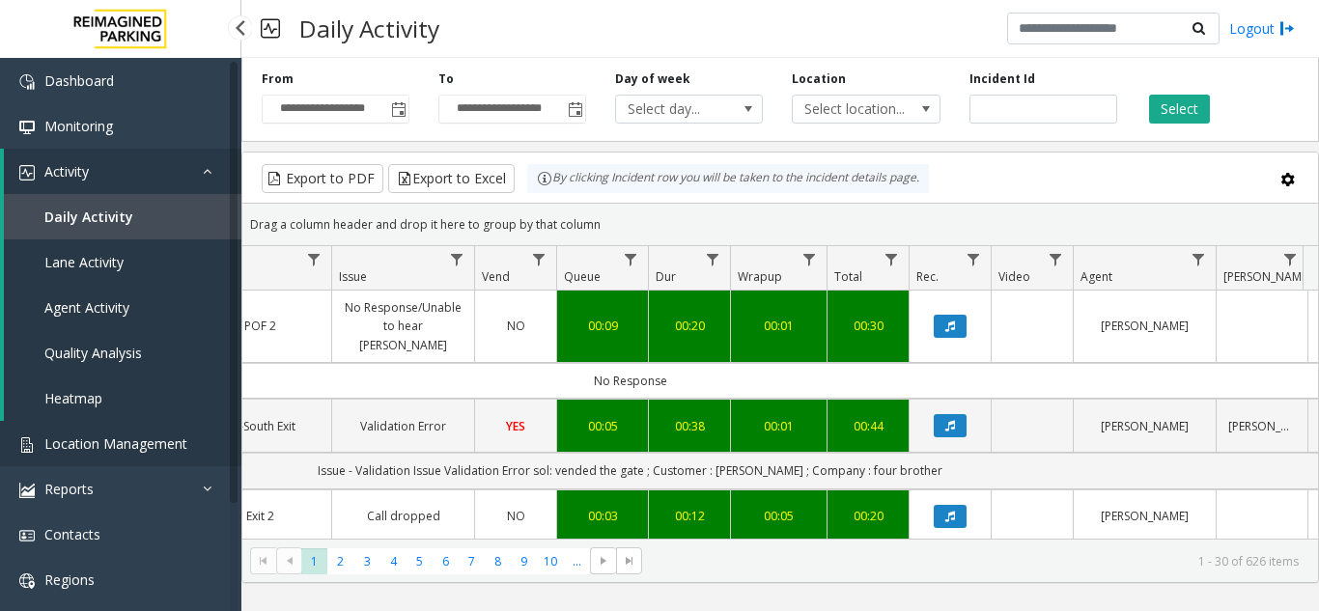
click at [121, 460] on link "Location Management" at bounding box center [120, 443] width 241 height 45
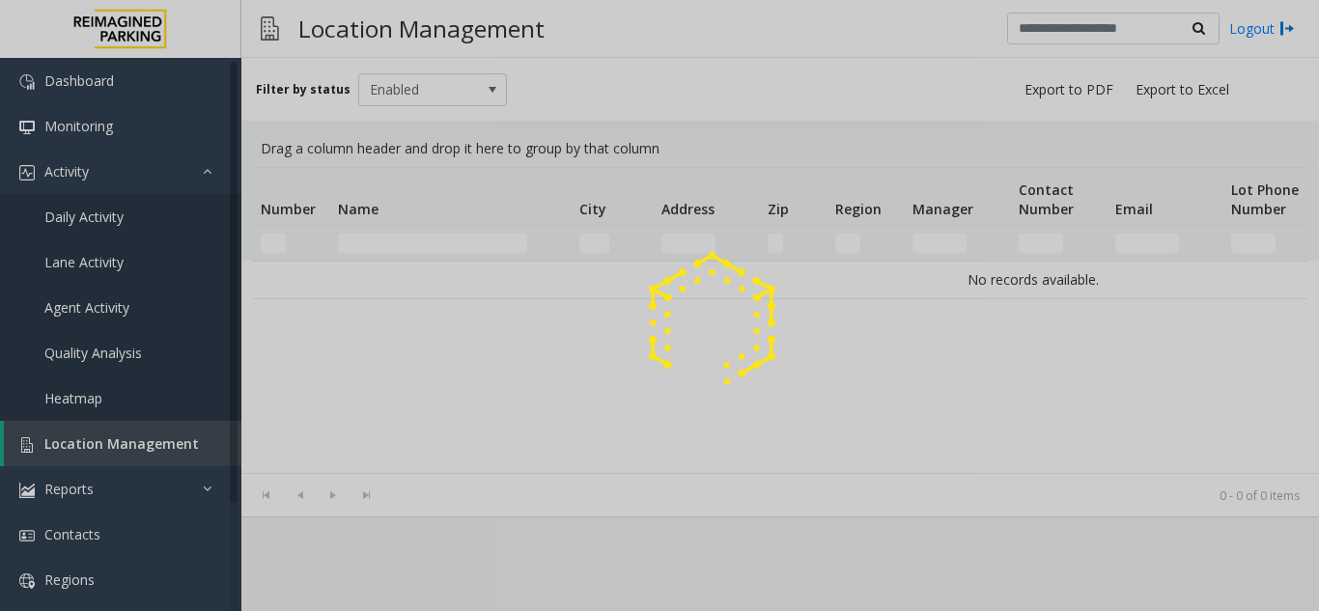
click at [127, 447] on div at bounding box center [659, 305] width 1319 height 611
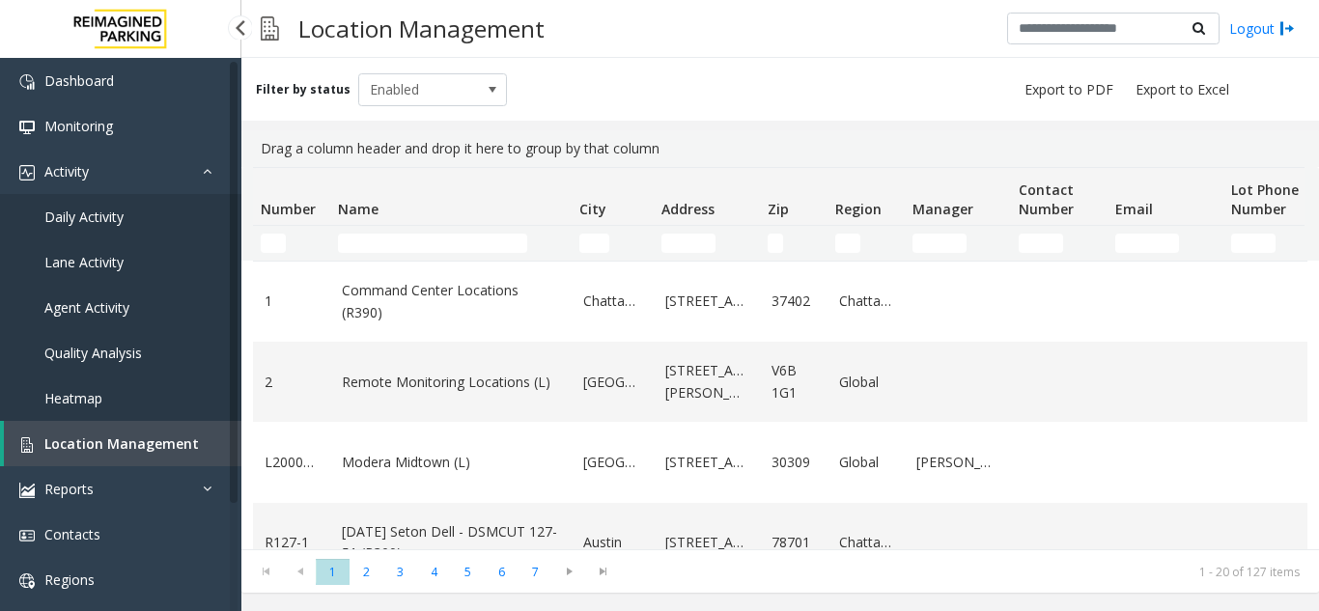
click at [101, 215] on span "Daily Activity" at bounding box center [83, 217] width 79 height 18
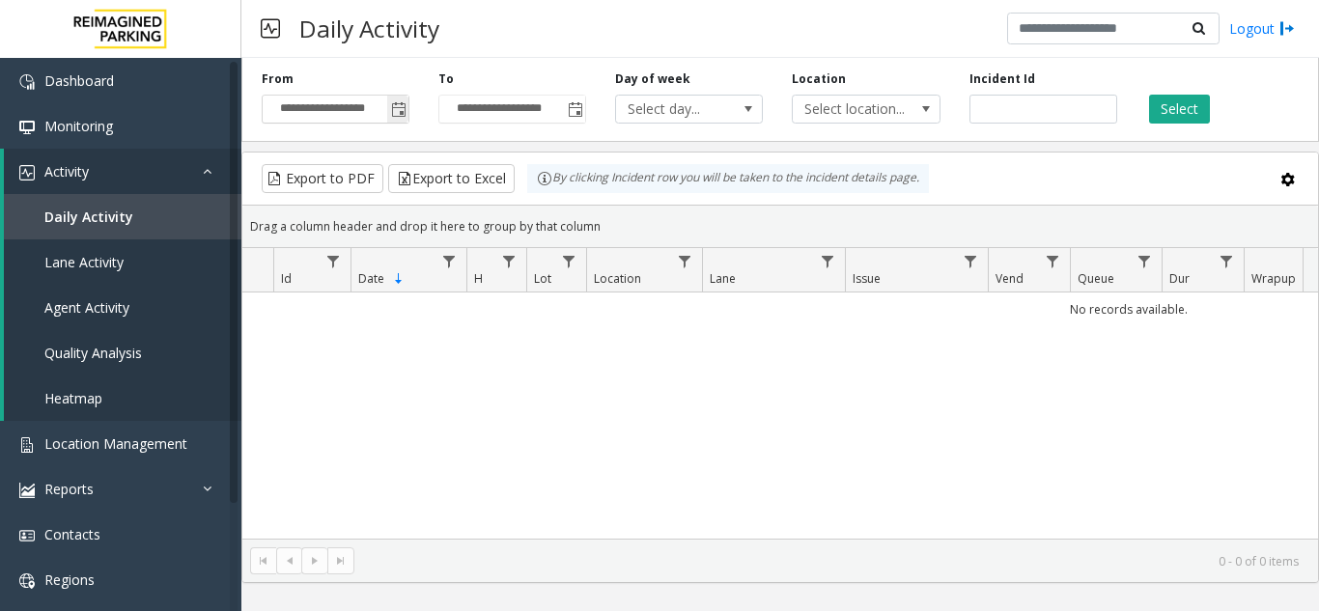
click at [402, 103] on span "Toggle popup" at bounding box center [398, 109] width 15 height 15
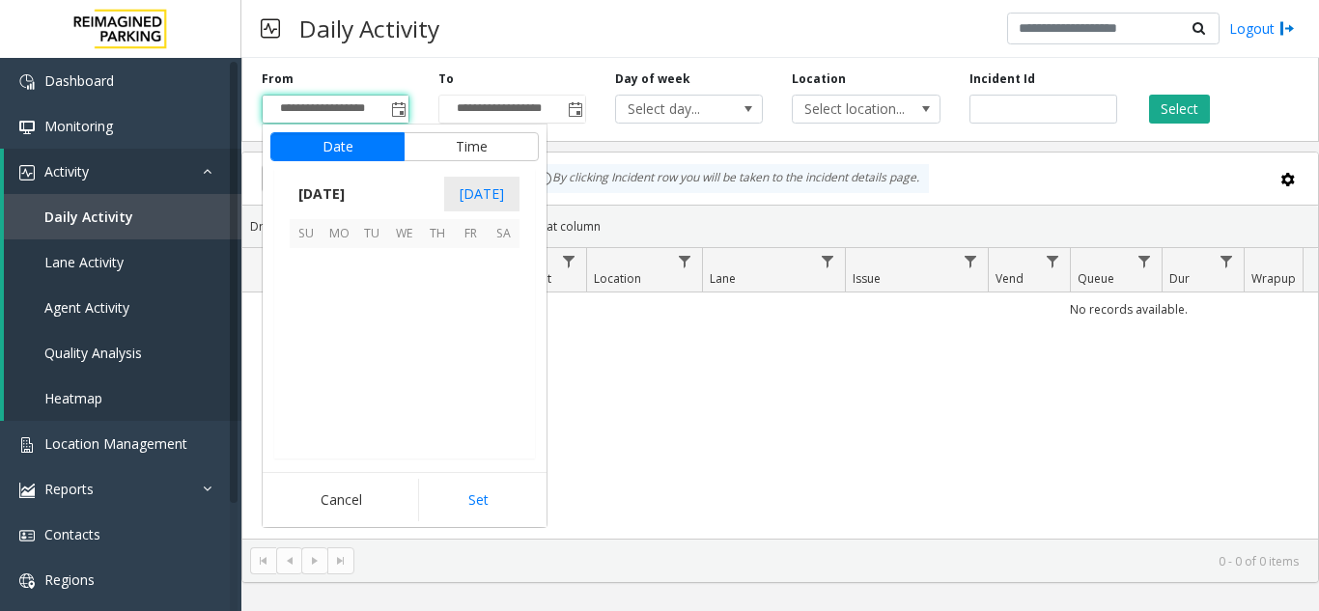
scroll to position [346865, 0]
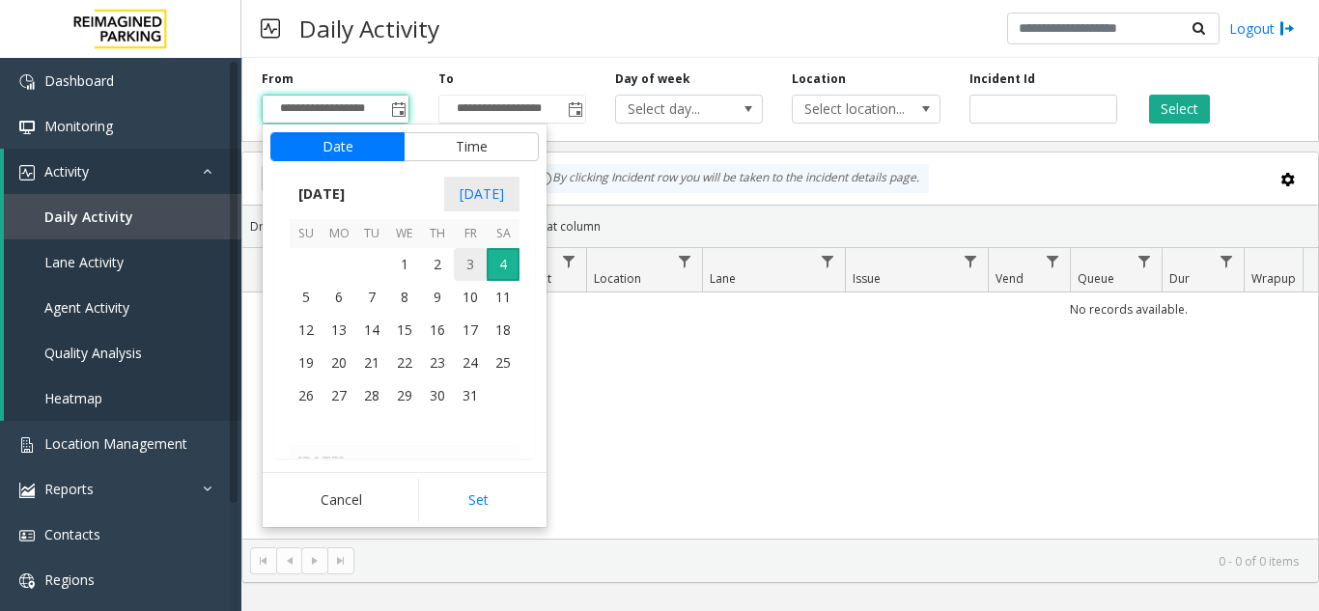
click at [459, 263] on span "3" at bounding box center [470, 264] width 33 height 33
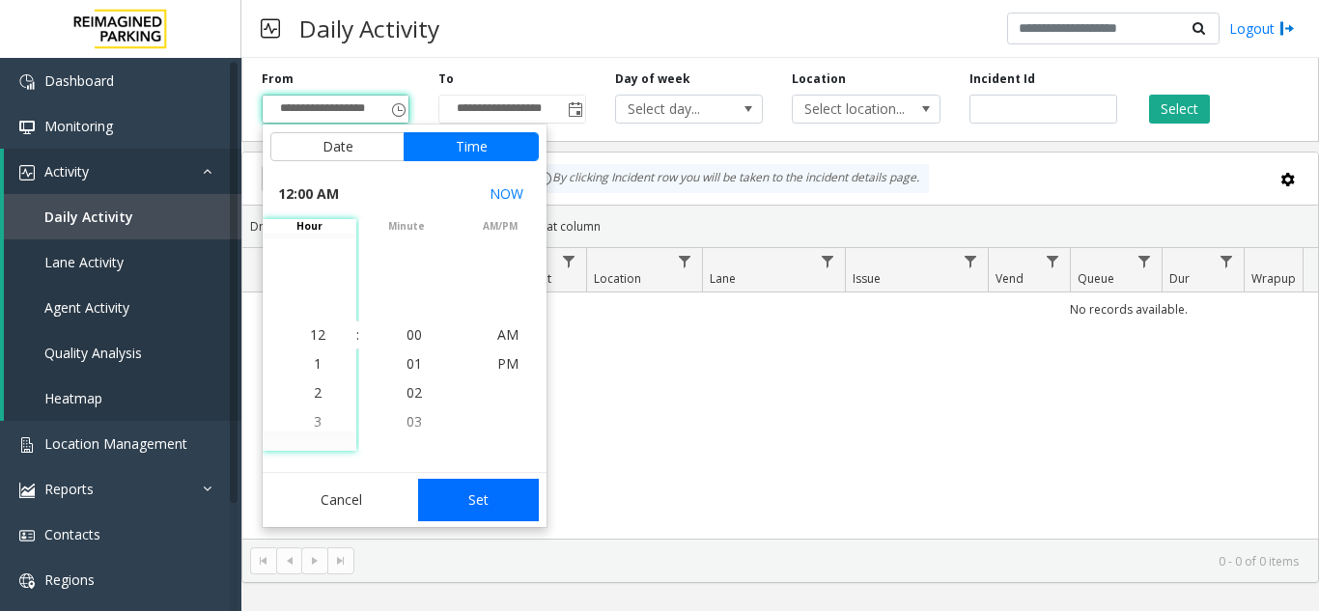
click at [451, 505] on button "Set" at bounding box center [479, 500] width 122 height 42
type input "**********"
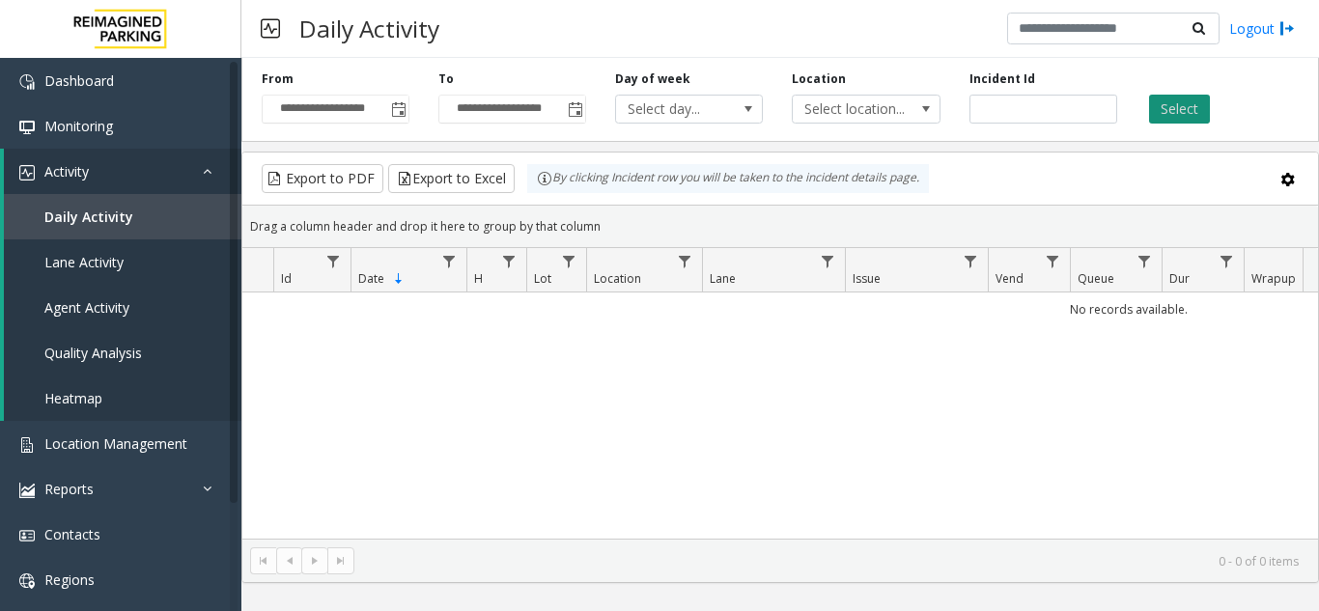
click at [1204, 109] on button "Select" at bounding box center [1179, 109] width 61 height 29
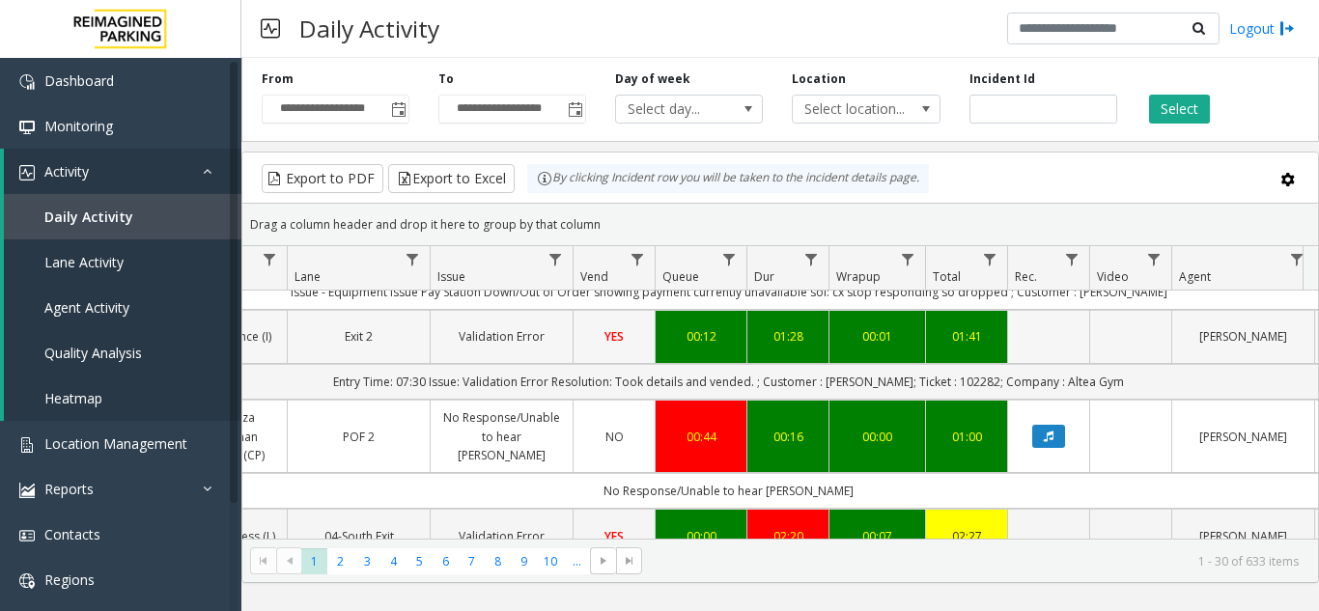
scroll to position [0, 415]
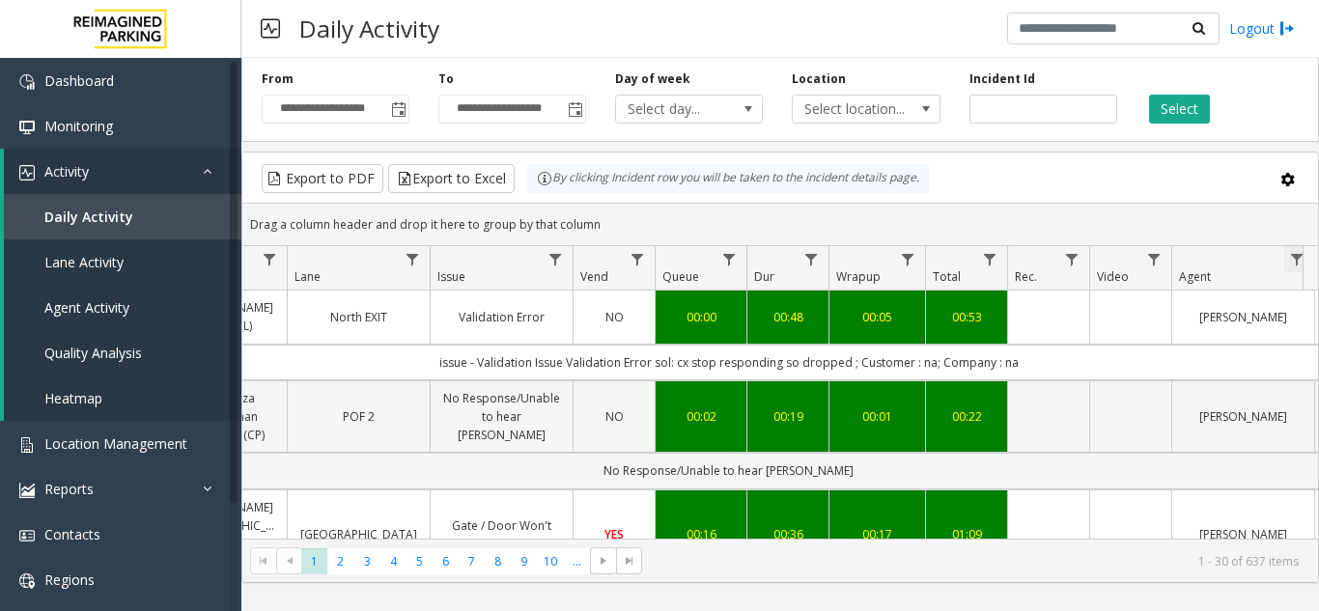
click at [1295, 264] on span "Data table" at bounding box center [1296, 259] width 15 height 15
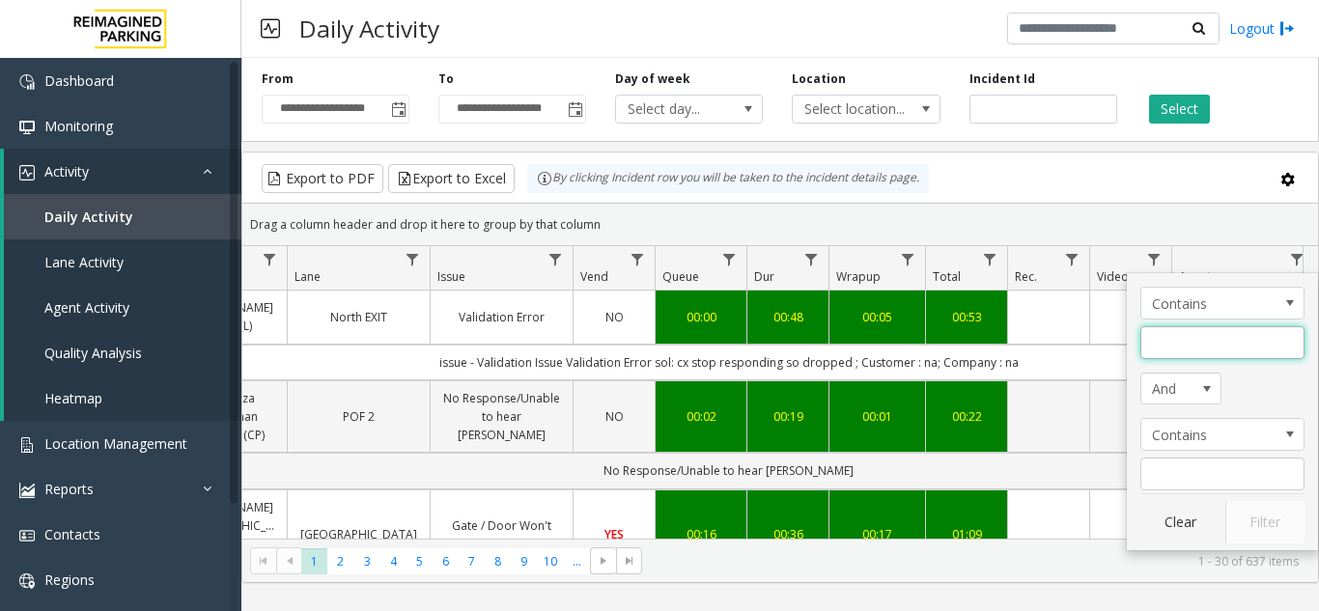
click at [1187, 348] on input "Agent Filter" at bounding box center [1223, 342] width 164 height 33
type input "******"
click button "Filter" at bounding box center [1265, 522] width 79 height 42
